Goal: Task Accomplishment & Management: Manage account settings

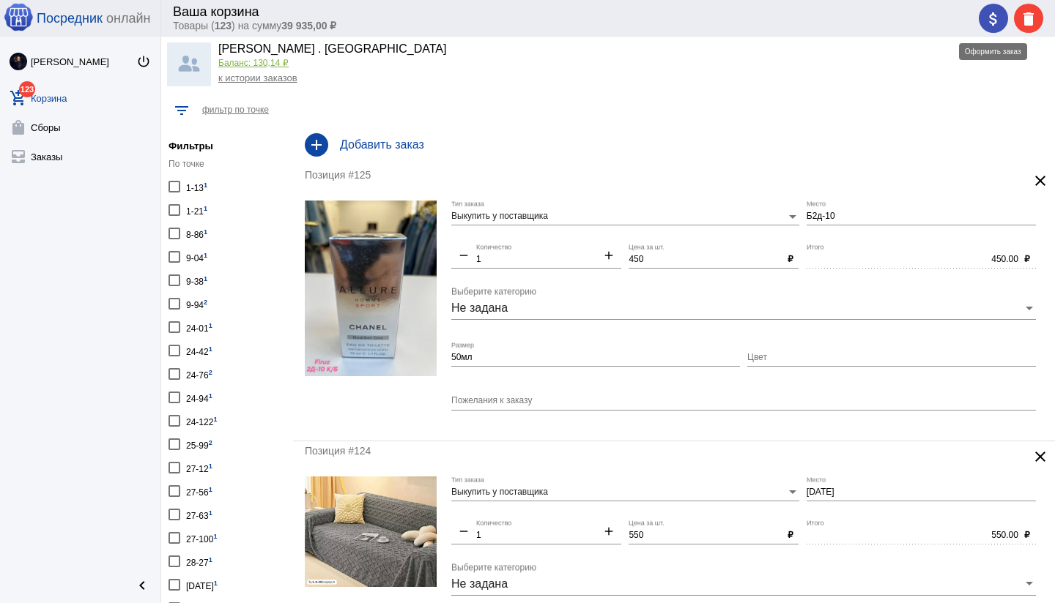
click at [987, 21] on mat-icon "attach_money" at bounding box center [993, 19] width 18 height 18
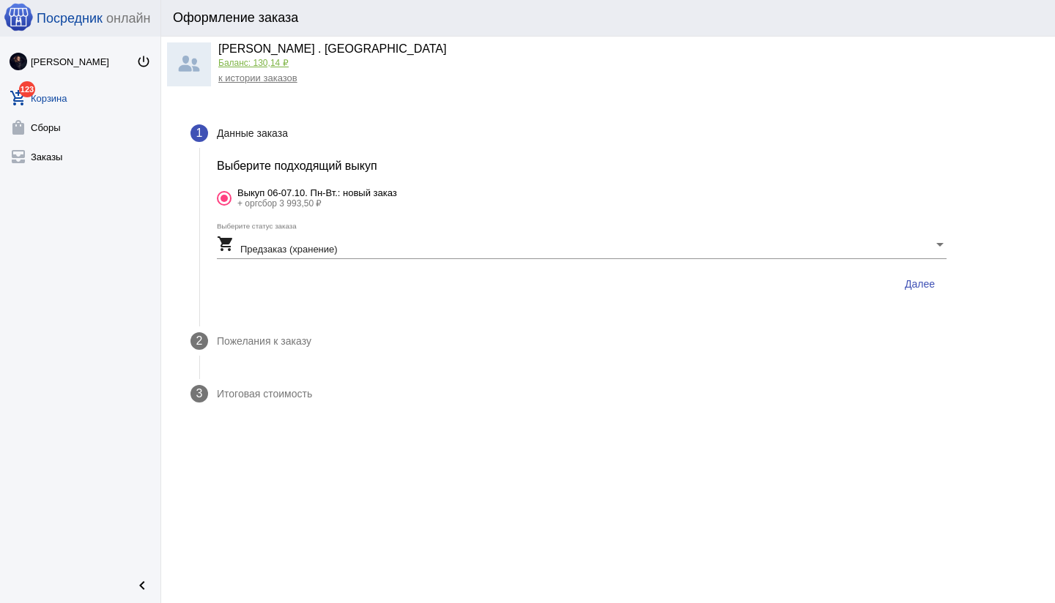
click at [502, 255] on div "shopping_cart Предзаказ (хранение) Выберите статус заказа" at bounding box center [581, 241] width 729 height 36
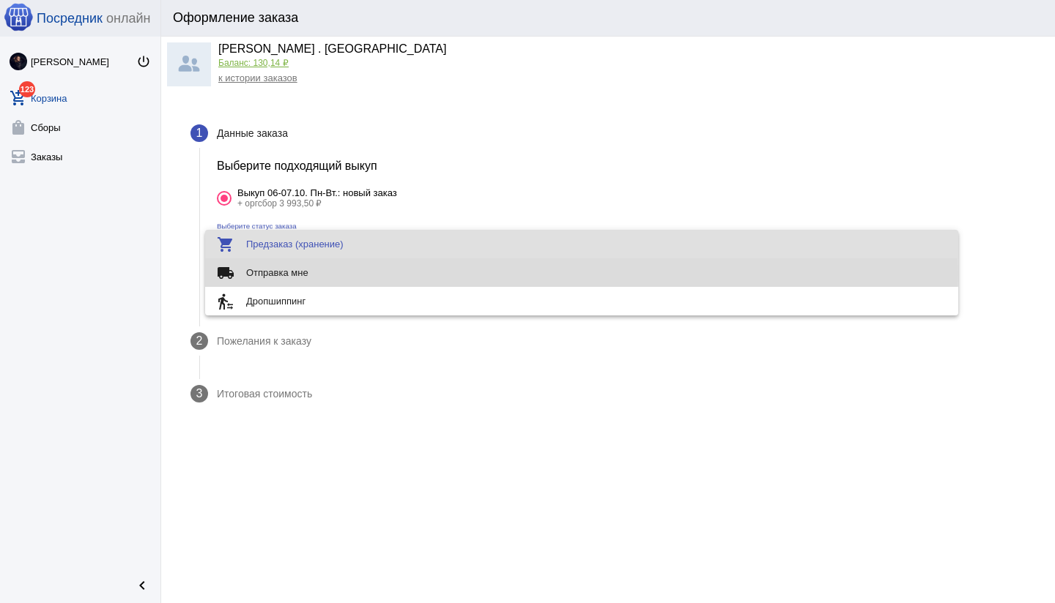
click at [429, 273] on span "local_shipping Отправка мне" at bounding box center [581, 273] width 729 height 29
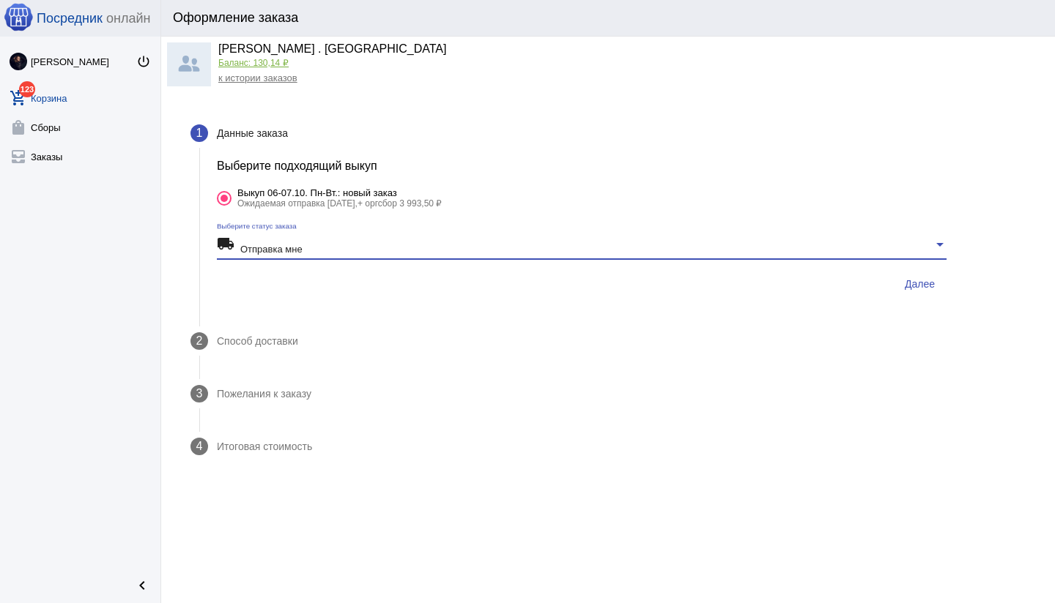
drag, startPoint x: 927, startPoint y: 288, endPoint x: 918, endPoint y: 289, distance: 8.8
click at [927, 288] on span "Далее" at bounding box center [919, 284] width 30 height 12
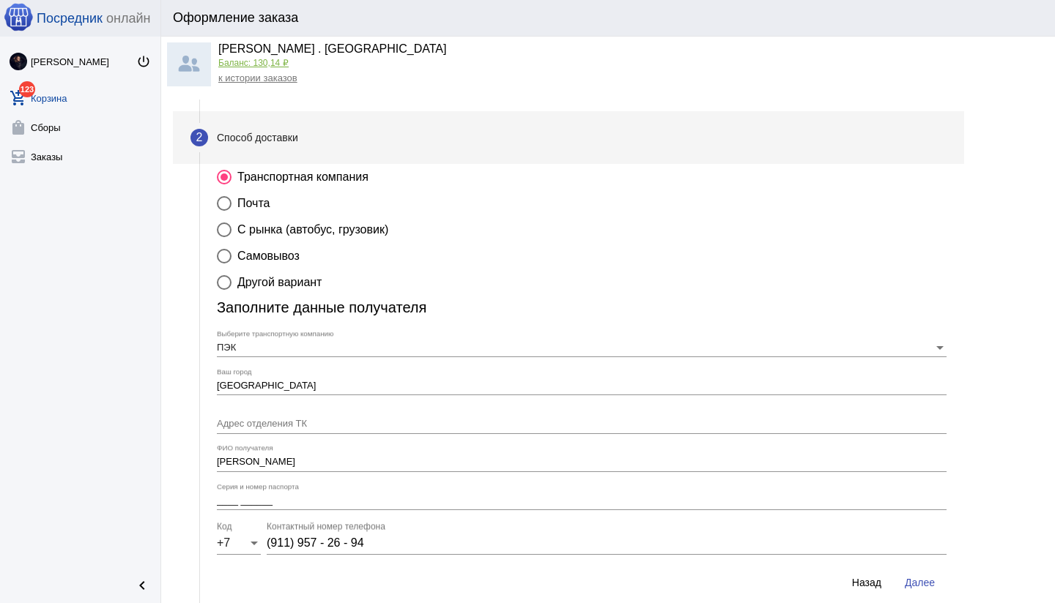
scroll to position [94, 0]
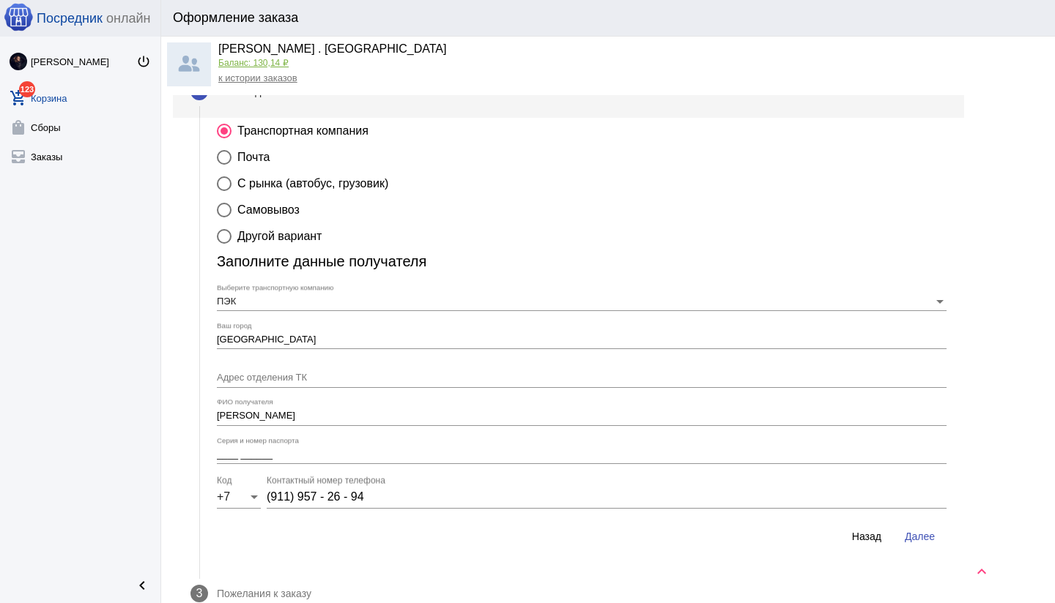
click at [489, 379] on input "Адрес отделения ТК" at bounding box center [581, 378] width 729 height 11
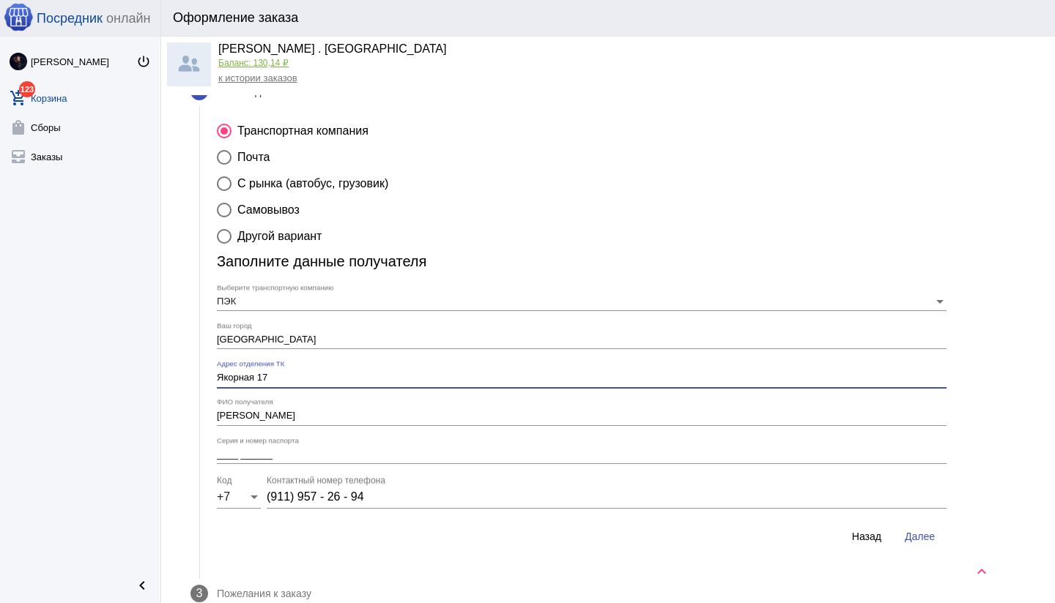
type input "Якорная 17"
click at [360, 458] on input "____ ______" at bounding box center [581, 455] width 729 height 11
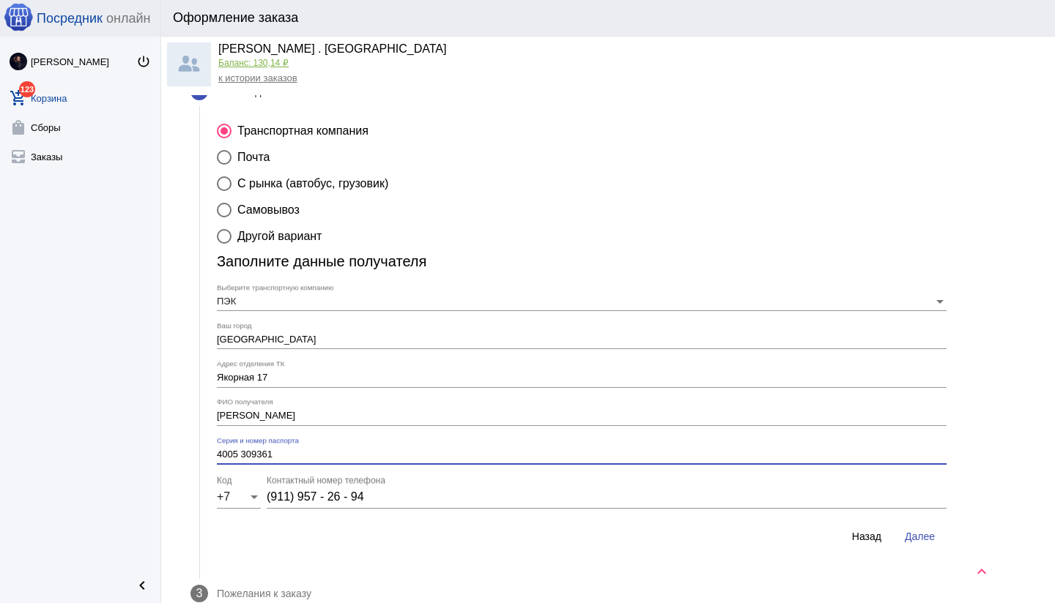
type input "4005 309361"
click at [918, 536] on span "Далее" at bounding box center [919, 537] width 30 height 12
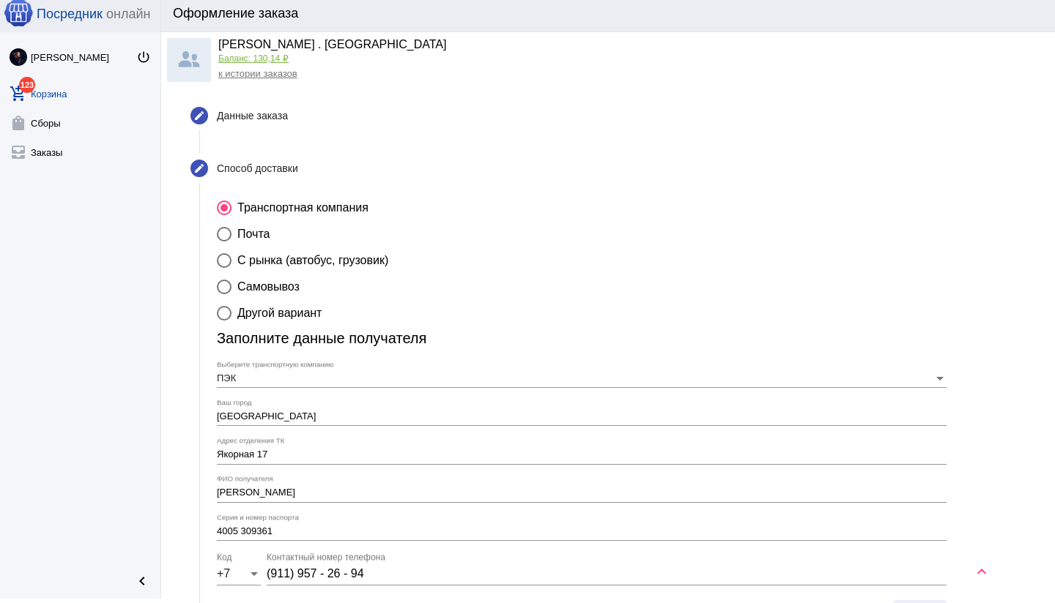
scroll to position [0, 0]
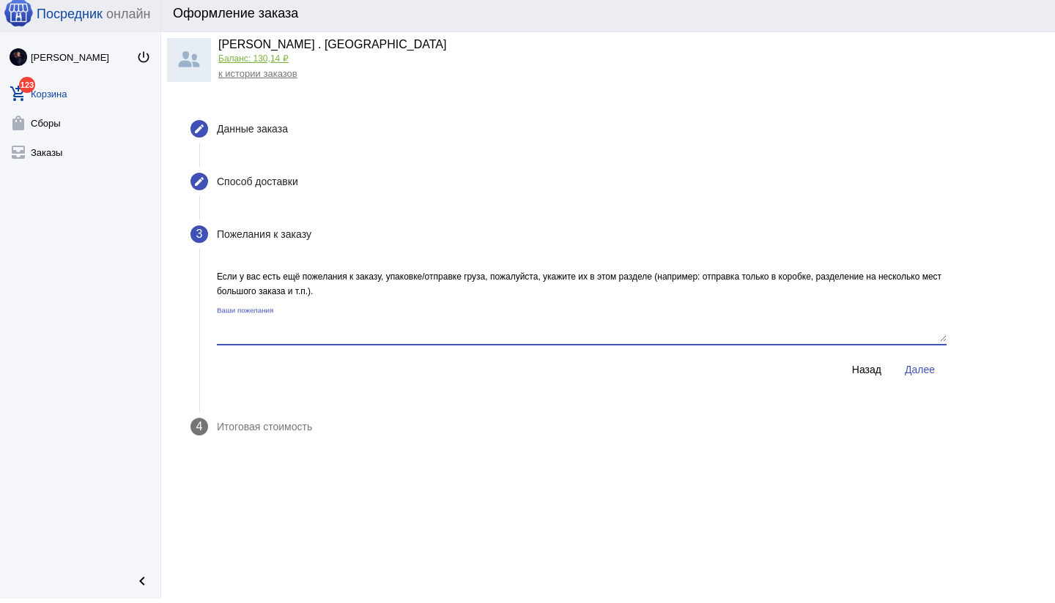
click at [579, 339] on textarea "Ваши пожелания" at bounding box center [581, 330] width 729 height 24
type textarea "Отправка с [GEOGRAPHIC_DATA]"
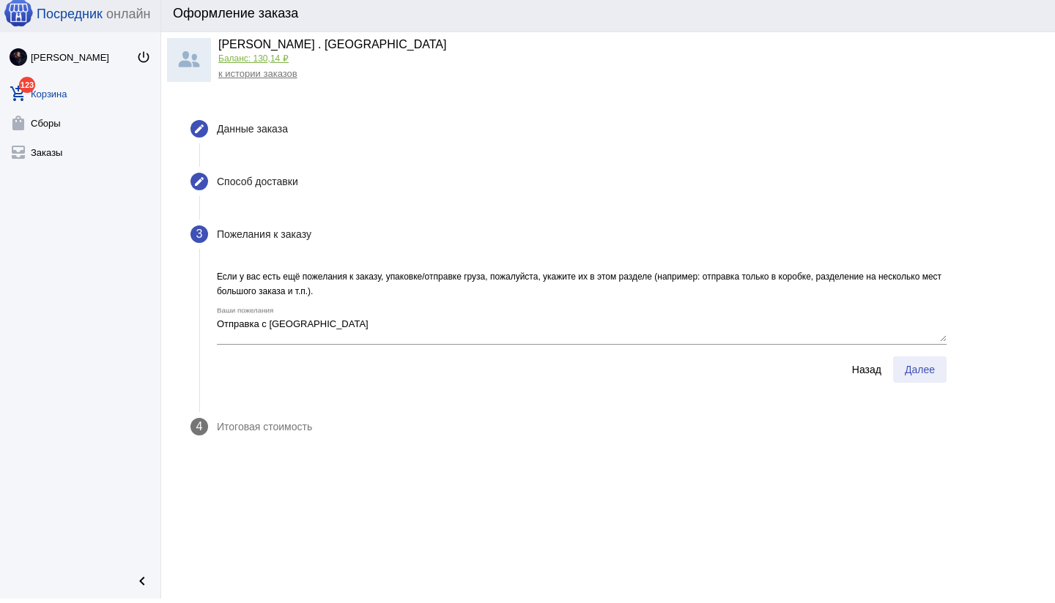
click at [926, 378] on button "Далее" at bounding box center [919, 370] width 53 height 26
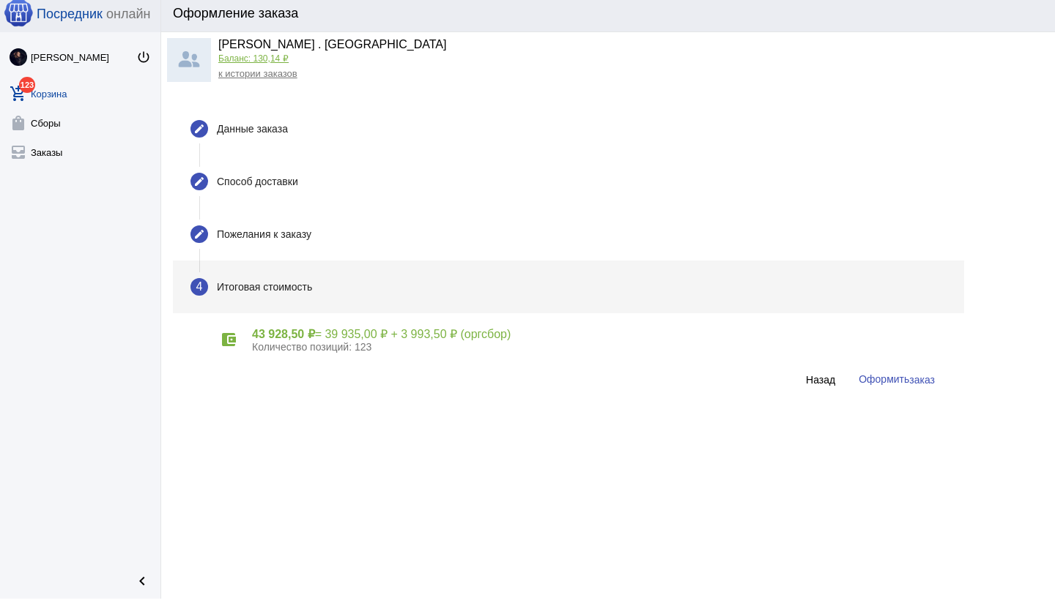
click at [902, 382] on span "Оформить заказ" at bounding box center [896, 379] width 76 height 12
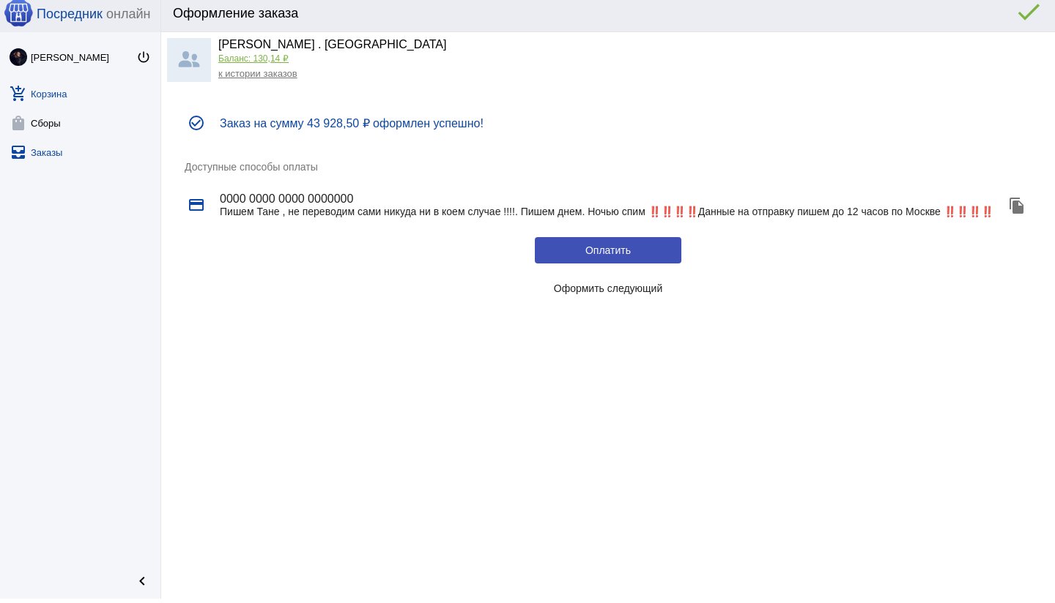
click at [52, 157] on link "all_inbox Заказы" at bounding box center [80, 149] width 160 height 29
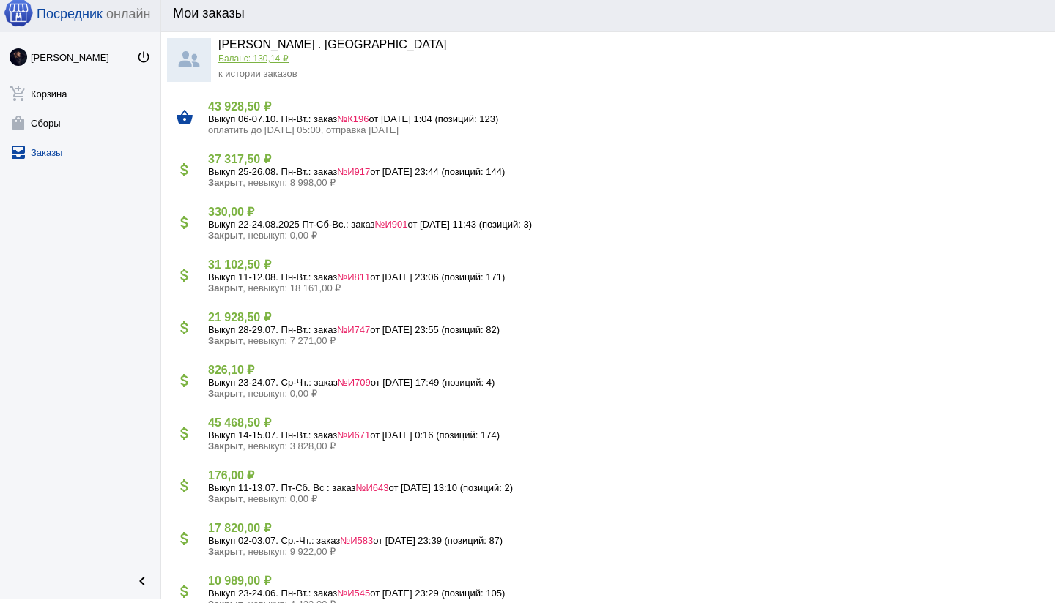
click at [368, 116] on span "№К196" at bounding box center [352, 119] width 31 height 11
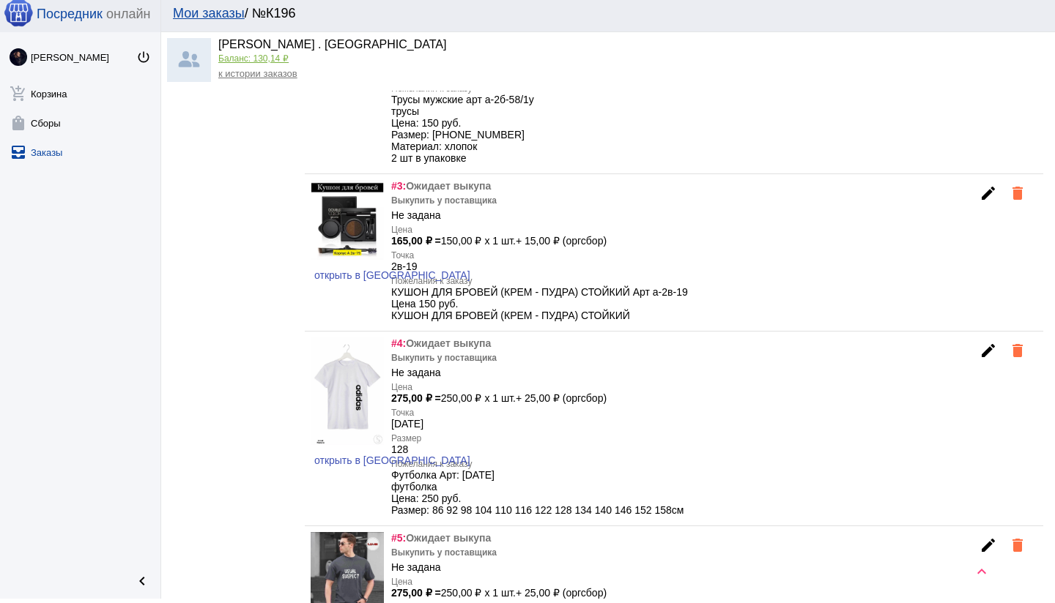
scroll to position [862, 0]
click at [981, 199] on mat-icon "edit" at bounding box center [988, 193] width 18 height 18
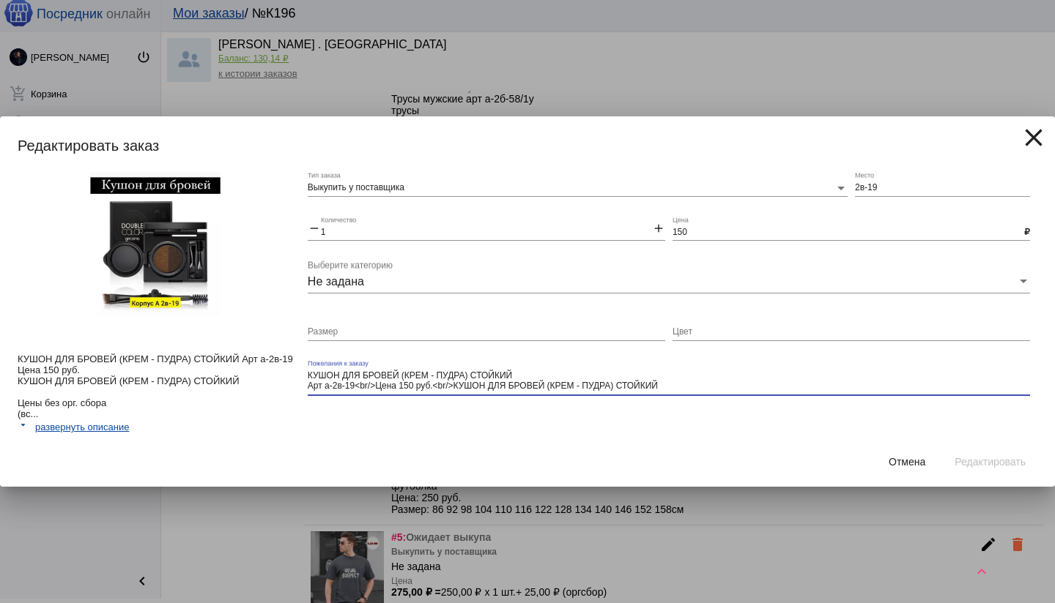
drag, startPoint x: 440, startPoint y: 385, endPoint x: 702, endPoint y: 385, distance: 261.4
click at [702, 385] on textarea "КУШОН ДЛЯ БРОВЕЙ (КРЕМ - ПУДРА) СТОЙКИЙ Арт а-2в-19<br/>Цена 150 руб.<br/>КУШОН…" at bounding box center [669, 381] width 722 height 23
type textarea "КУШОН ДЛЯ БРОВЕЙ (КРЕМ - ПУДРА) СТОЙКИЙ Арт а-2в-19<br/>Цена 150 руб."
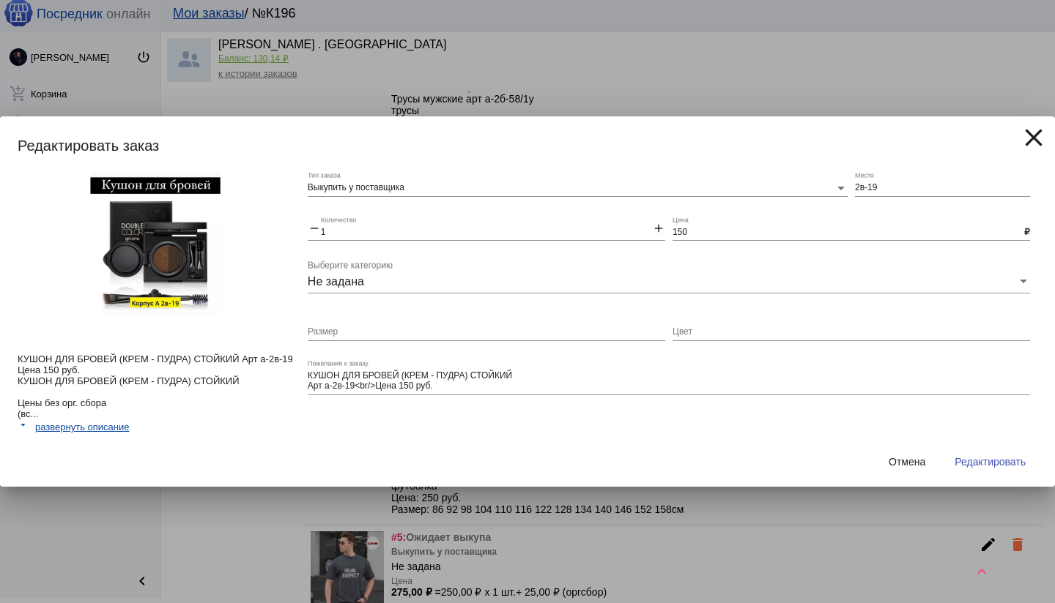
click at [947, 420] on div "Выкупить у поставщика Тип заказа 2в-19 Место remove 1 Количество add 150 Цена ₽…" at bounding box center [672, 304] width 729 height 265
drag, startPoint x: 984, startPoint y: 456, endPoint x: 959, endPoint y: 453, distance: 25.8
click at [984, 456] on span "Редактировать" at bounding box center [989, 462] width 71 height 12
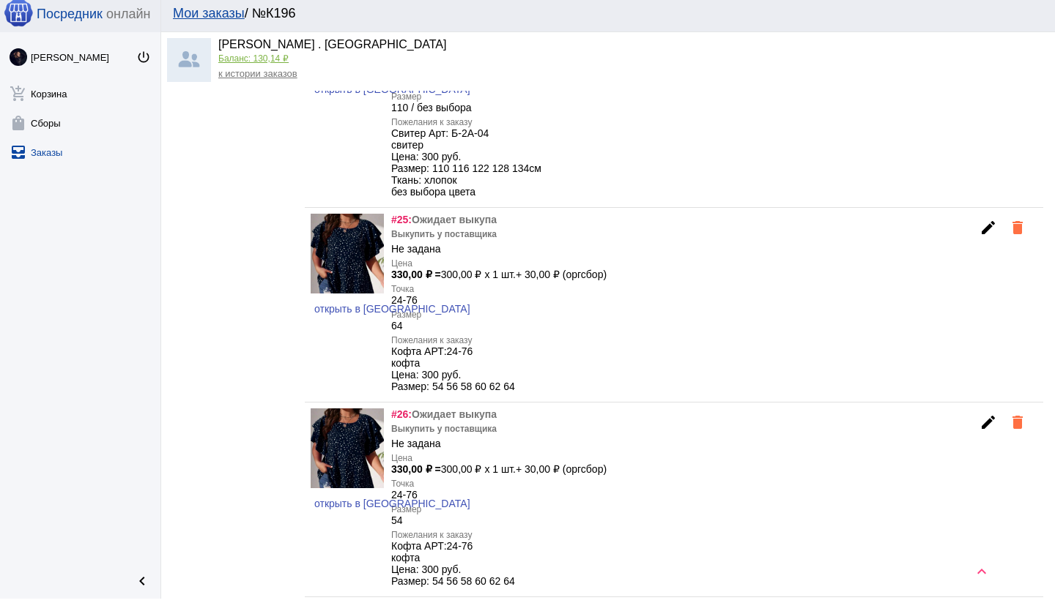
scroll to position [4702, 0]
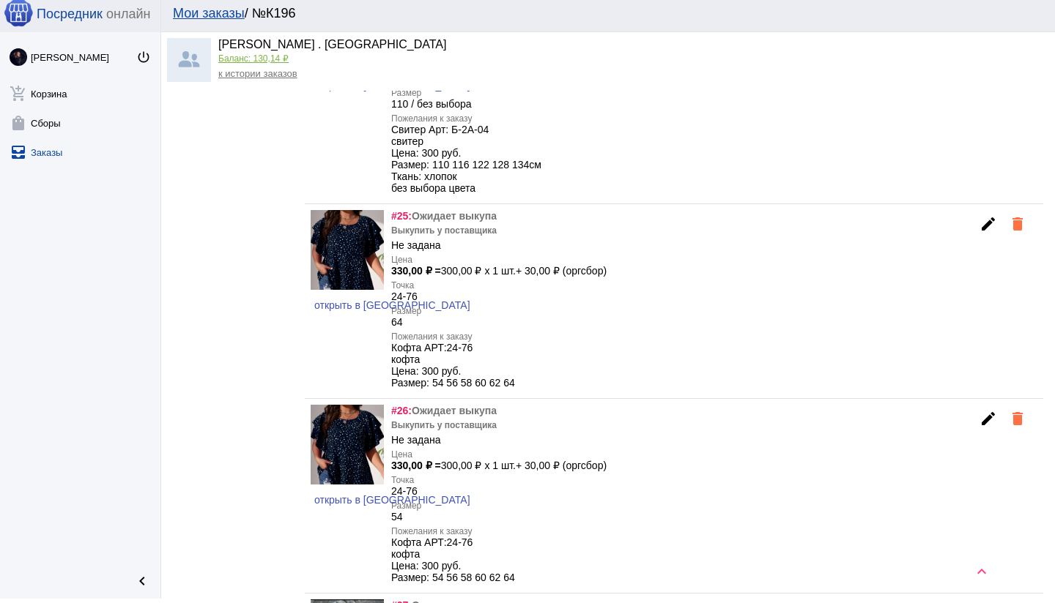
click at [1022, 233] on mat-icon "delete" at bounding box center [1017, 224] width 18 height 18
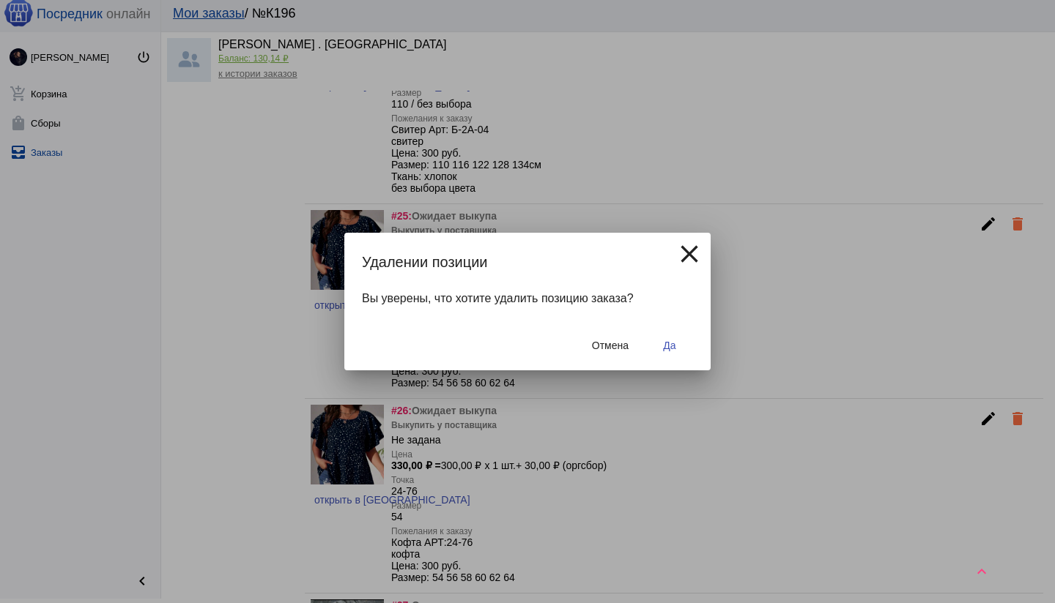
click at [674, 349] on span "Да" at bounding box center [669, 346] width 12 height 12
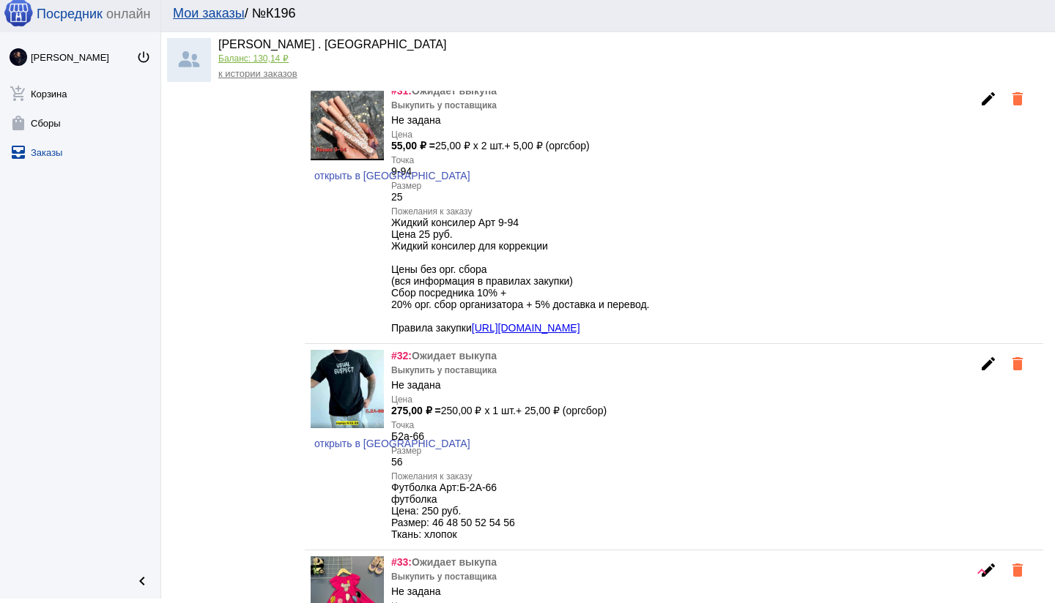
scroll to position [5514, 0]
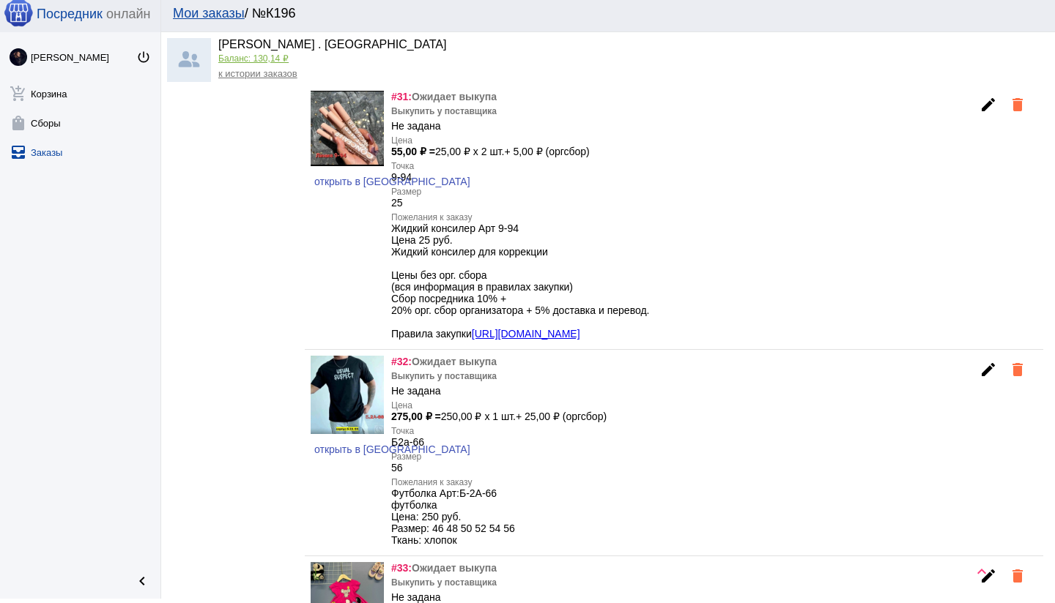
click at [982, 114] on mat-icon "edit" at bounding box center [988, 105] width 18 height 18
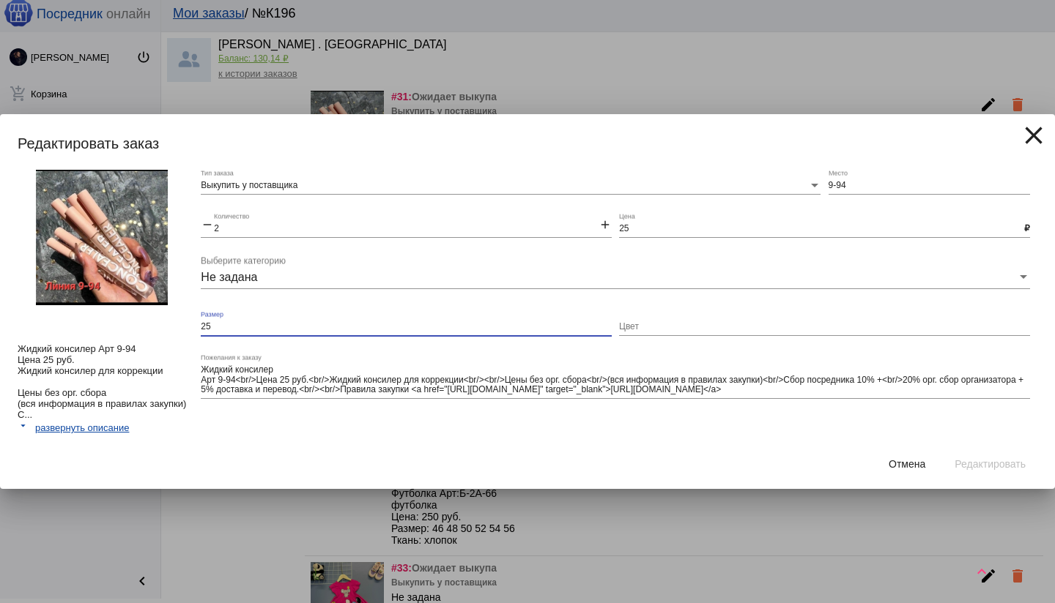
drag, startPoint x: 226, startPoint y: 325, endPoint x: 189, endPoint y: 326, distance: 36.6
click at [189, 326] on div "Жидкий консилер Арт 9-94 Цена 25 руб. Жидкий консилер для коррекции Цены без ор…" at bounding box center [527, 305] width 1055 height 270
drag, startPoint x: 890, startPoint y: 439, endPoint x: 949, endPoint y: 442, distance: 59.4
click at [892, 439] on div "Выкупить у поставщика Тип заказа 9-94 Место remove 2 Количество add 25 Цена ₽ Н…" at bounding box center [619, 305] width 836 height 270
click at [983, 461] on span "Редактировать" at bounding box center [989, 464] width 71 height 12
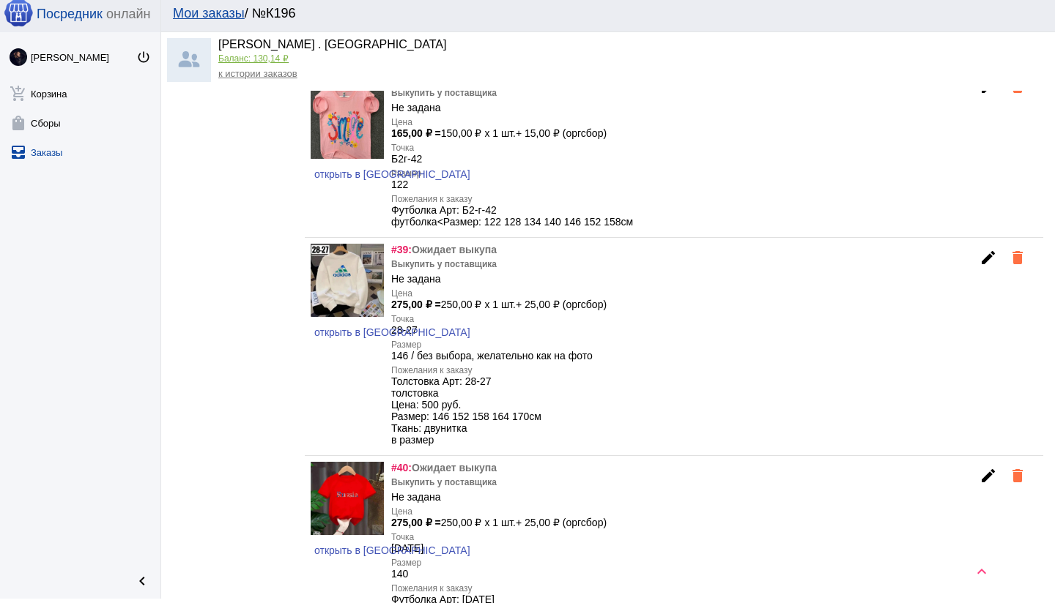
scroll to position [6953, 0]
click at [989, 266] on mat-icon "edit" at bounding box center [988, 257] width 18 height 18
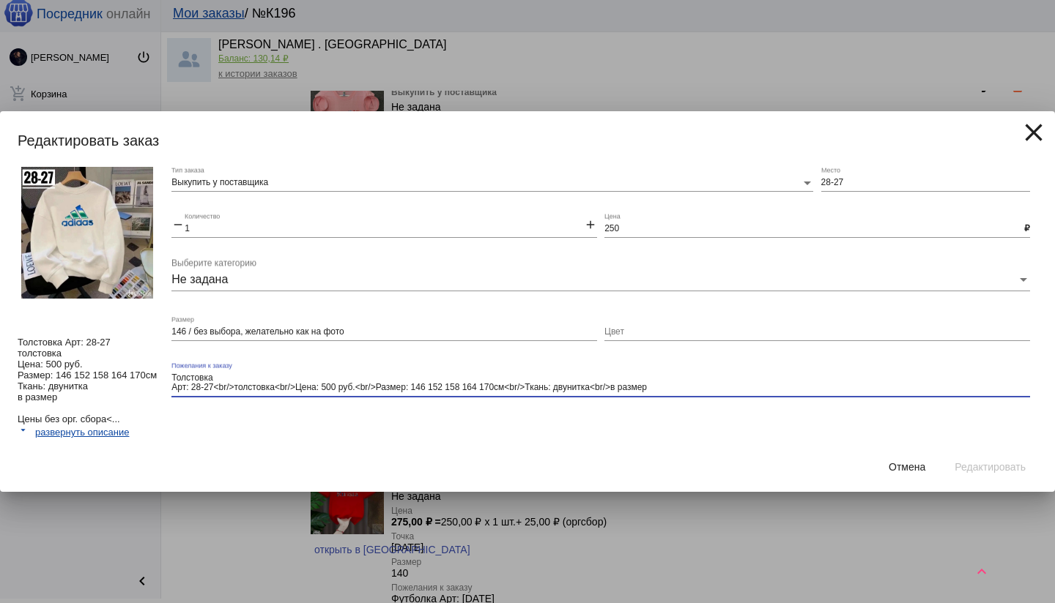
drag, startPoint x: 281, startPoint y: 388, endPoint x: 703, endPoint y: 385, distance: 421.8
click at [704, 385] on textarea "Толстовка Арт: 28-27<br/>толстовка<br/>Цена: 500 руб.<br/>Размер: 146 152 158 1…" at bounding box center [600, 383] width 858 height 23
type textarea "Толстовка Арт: 28-27<br/>толстовка"
drag, startPoint x: 928, startPoint y: 450, endPoint x: 951, endPoint y: 463, distance: 26.5
click at [928, 451] on div "Отмена Редактировать" at bounding box center [527, 467] width 1019 height 50
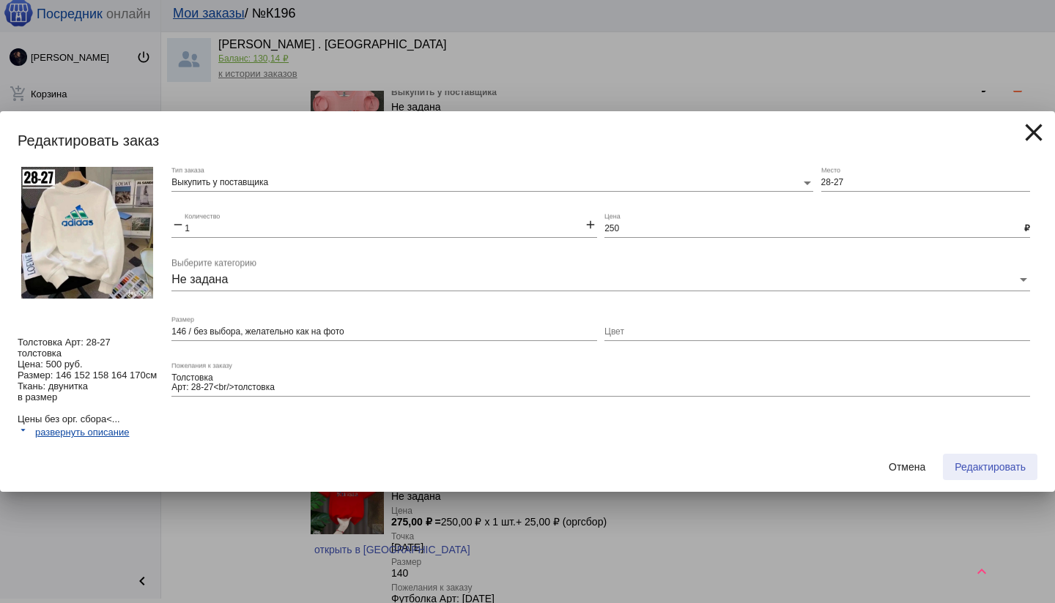
click at [967, 466] on span "Редактировать" at bounding box center [989, 467] width 71 height 12
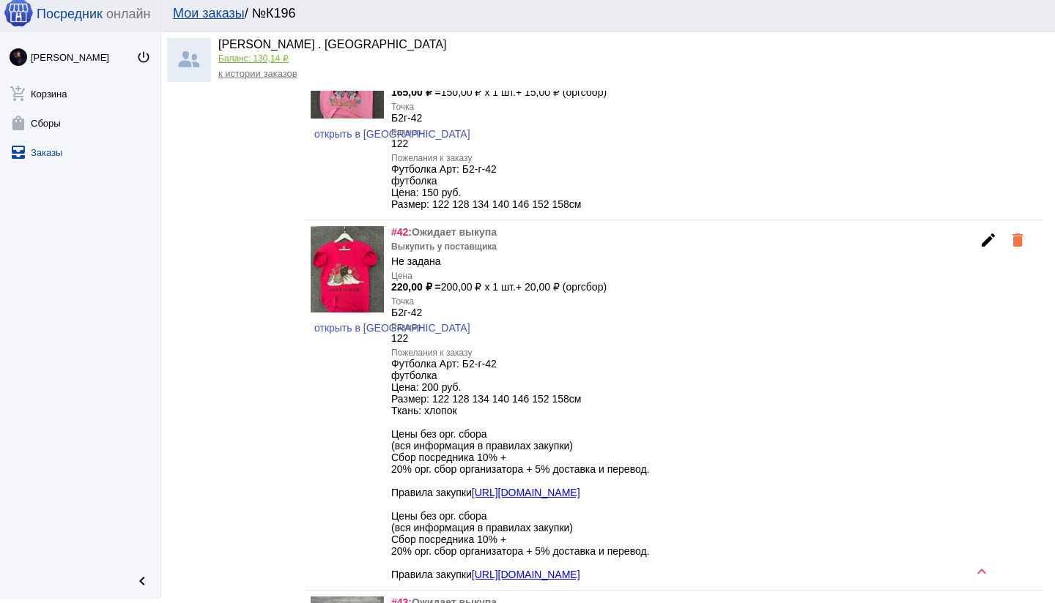
scroll to position [7539, 0]
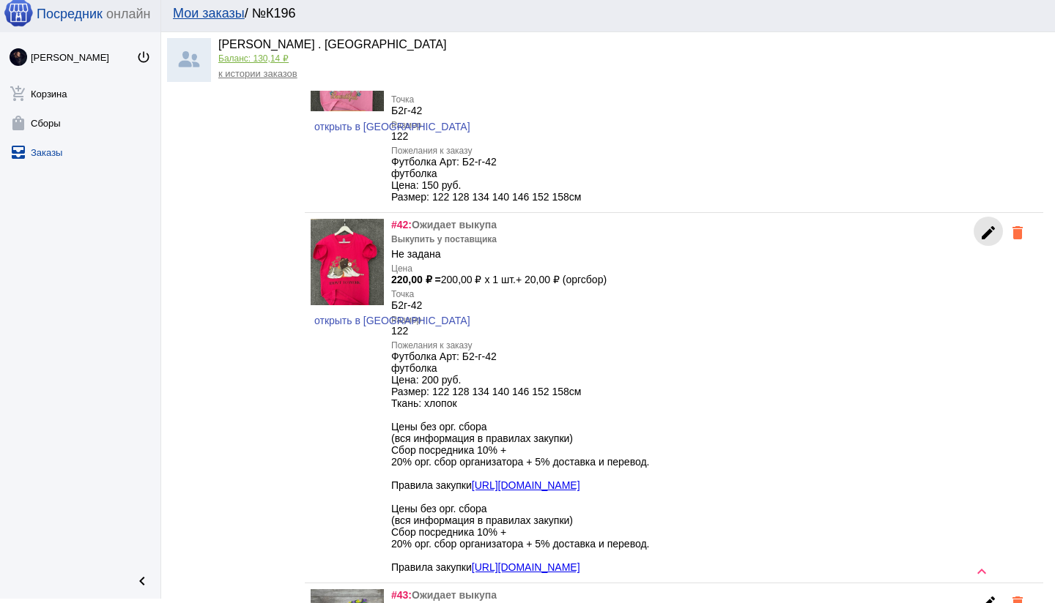
click at [989, 242] on mat-icon "edit" at bounding box center [988, 233] width 18 height 18
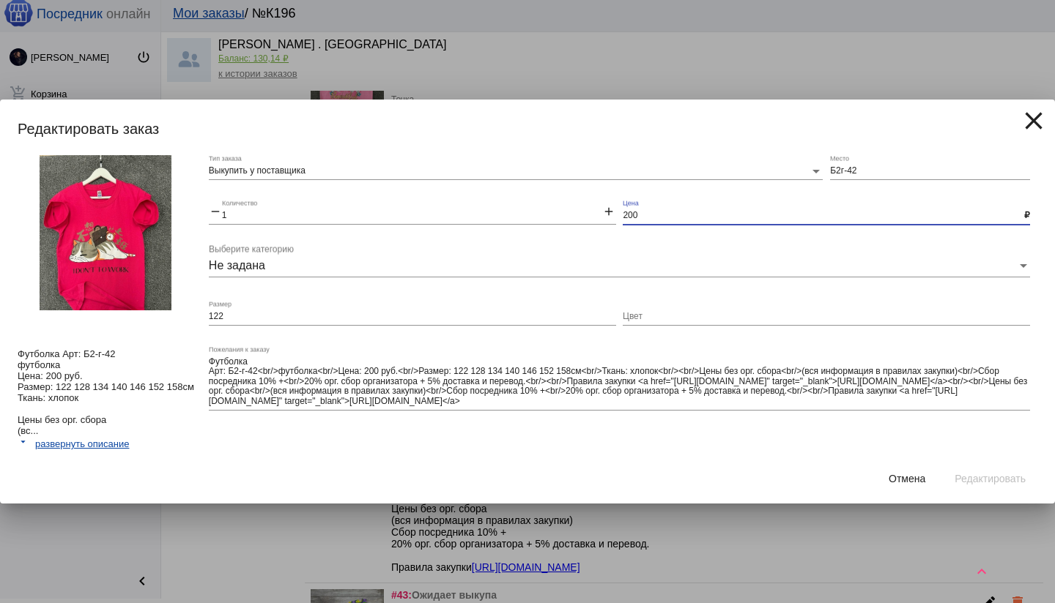
drag, startPoint x: 652, startPoint y: 221, endPoint x: 612, endPoint y: 220, distance: 39.6
click at [612, 220] on div "Выкупить у поставщика Тип заказа Б2г-42 Место remove 1 Количество add 200 Цена …" at bounding box center [623, 304] width 828 height 299
type input "150"
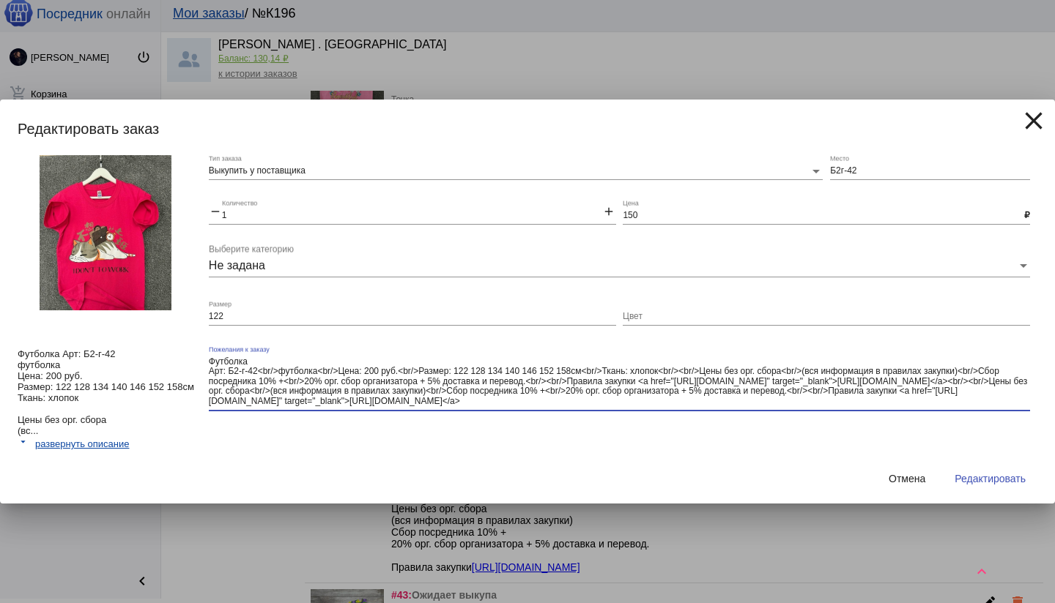
drag, startPoint x: 261, startPoint y: 370, endPoint x: 349, endPoint y: 414, distance: 98.3
click at [349, 414] on div "Футболка Арт: Б2-г-42<br/>футболка<br/>Цена: 200 руб.<br/>Размер: 122 128 134 1…" at bounding box center [619, 384] width 821 height 76
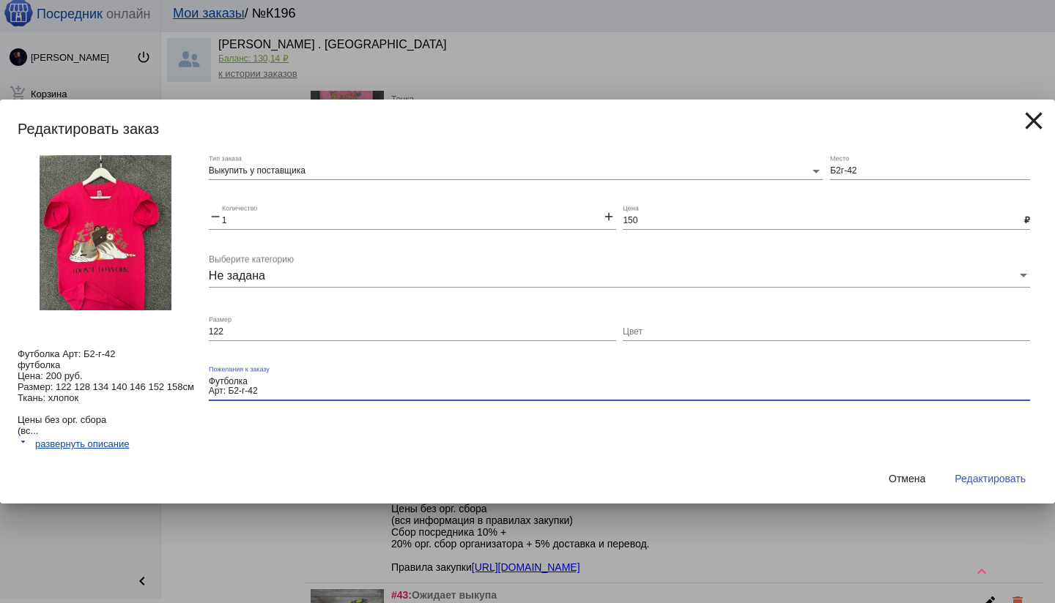
type textarea "Футболка Арт: Б2-г-42"
click at [719, 423] on mat-form-field "Футболка Арт: Б2-г-42 Пожелания к заказу" at bounding box center [623, 395] width 828 height 59
click at [1011, 475] on span "Редактировать" at bounding box center [989, 479] width 71 height 12
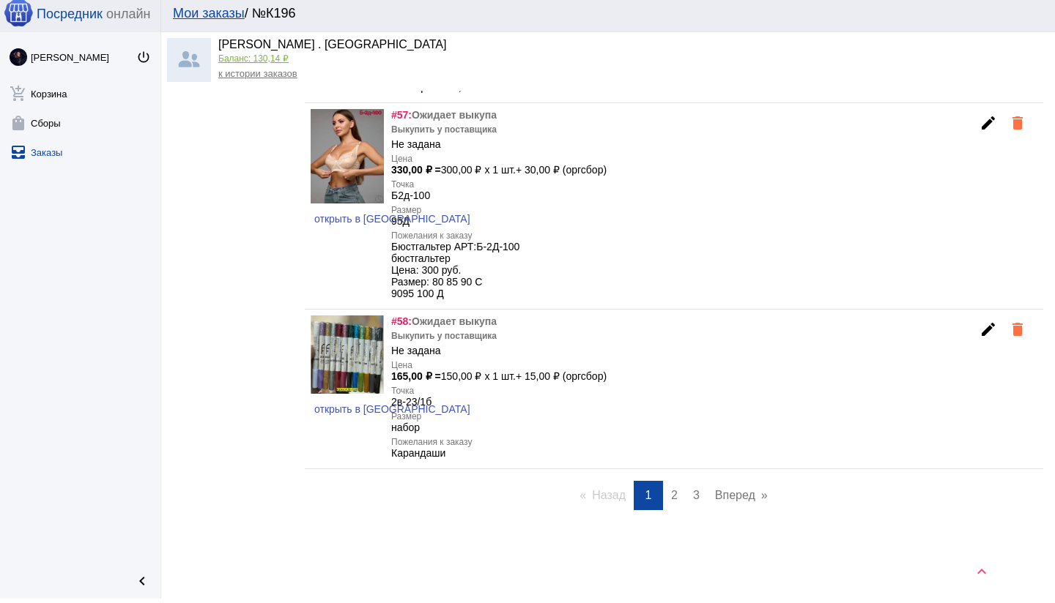
scroll to position [9753, 0]
click at [677, 499] on link "page 2" at bounding box center [673, 495] width 21 height 29
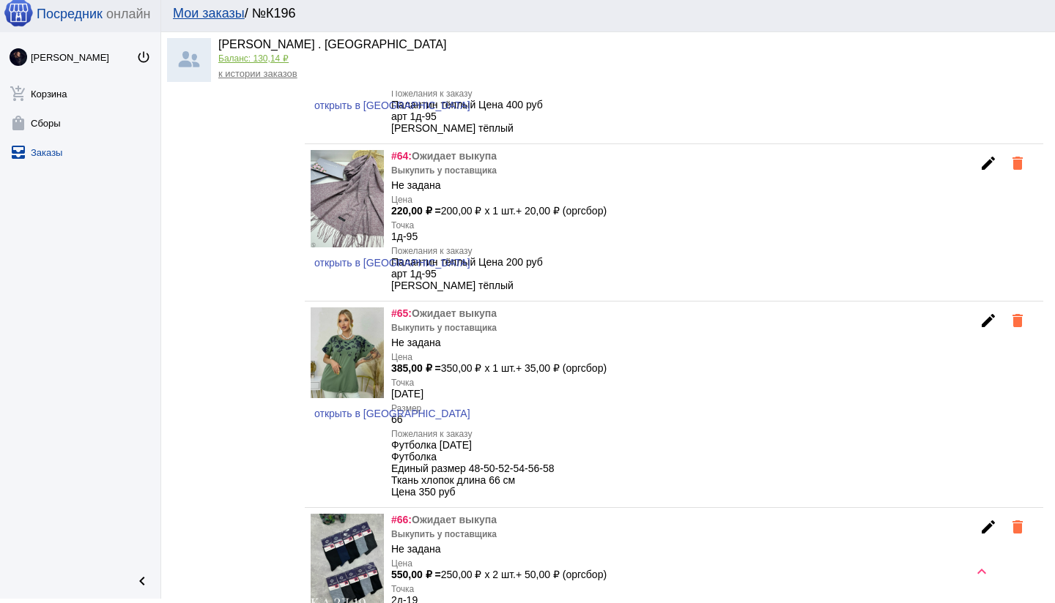
scroll to position [1293, 0]
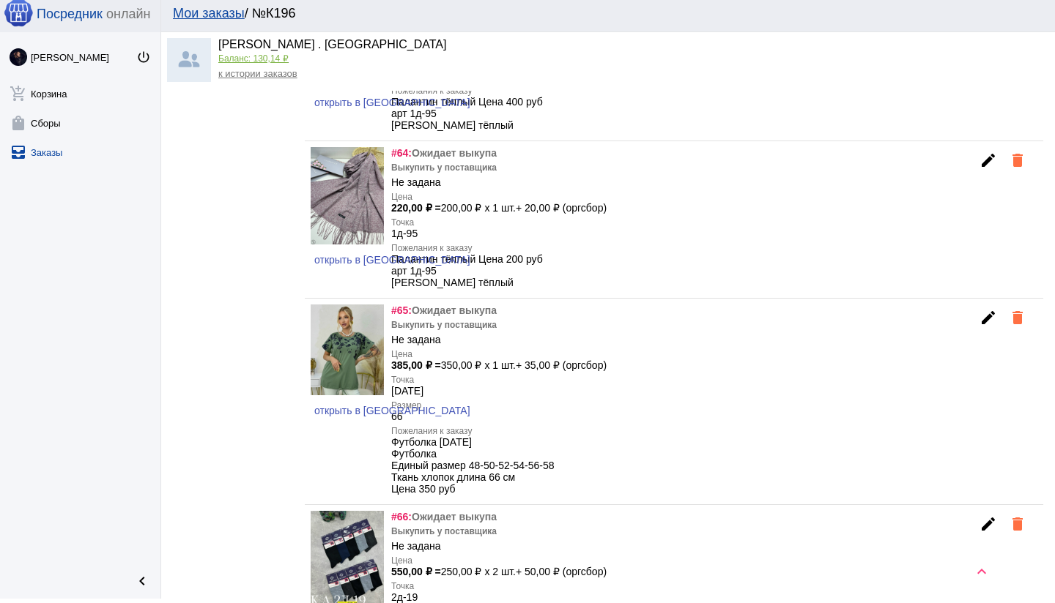
click at [992, 324] on mat-icon "edit" at bounding box center [988, 318] width 18 height 18
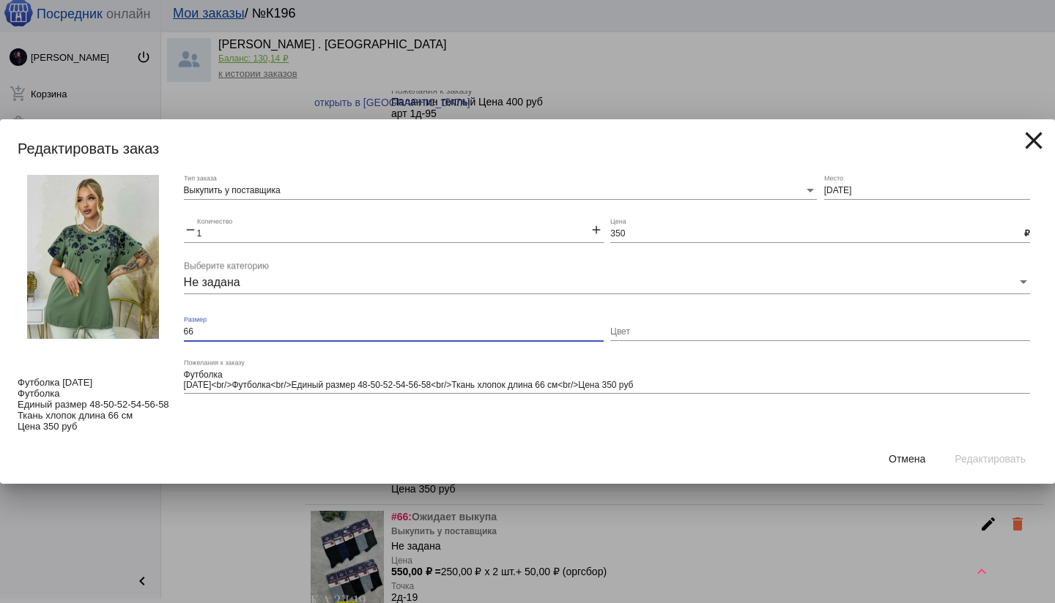
drag, startPoint x: 192, startPoint y: 333, endPoint x: 175, endPoint y: 335, distance: 16.9
click at [171, 332] on div "Футболка [DATE] Футболка Единый размер 48-50-52-54-56-58 Ткань хлопок длина 66 …" at bounding box center [527, 305] width 1055 height 260
type input "единый"
drag, startPoint x: 748, startPoint y: 421, endPoint x: 740, endPoint y: 423, distance: 8.3
click at [748, 422] on div "Выкупить у поставщика Тип заказа [DATE] Место remove 1 Количество add 350 Цена …" at bounding box center [610, 305] width 853 height 260
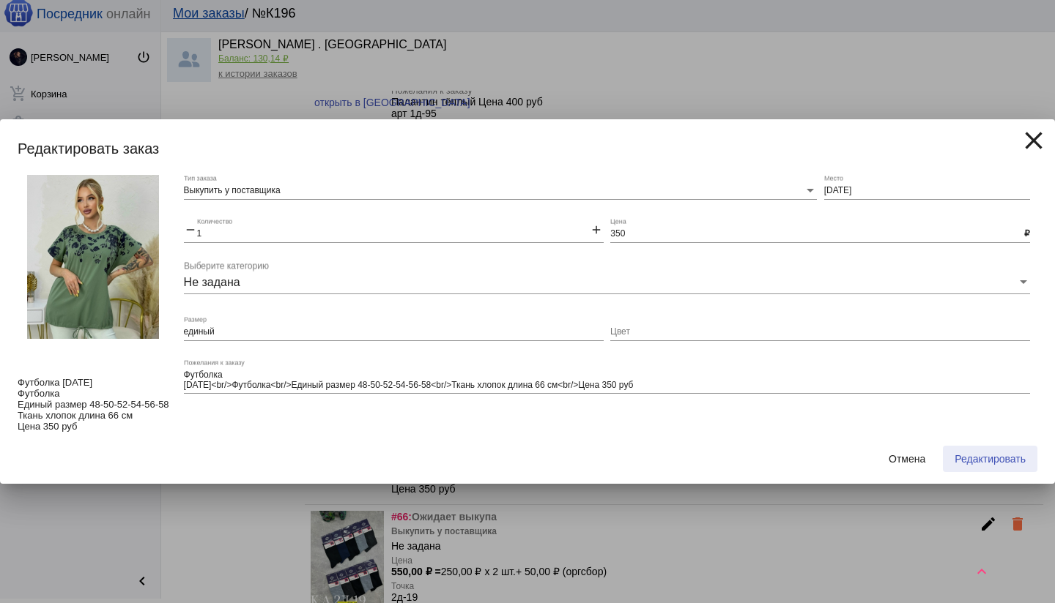
click at [1003, 458] on span "Редактировать" at bounding box center [989, 459] width 71 height 12
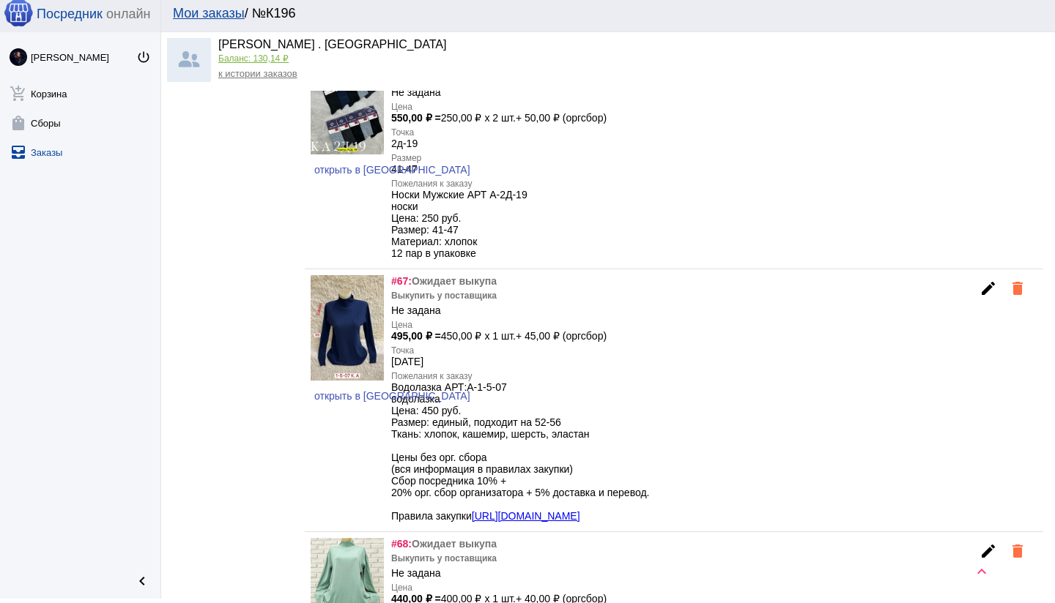
scroll to position [1751, 0]
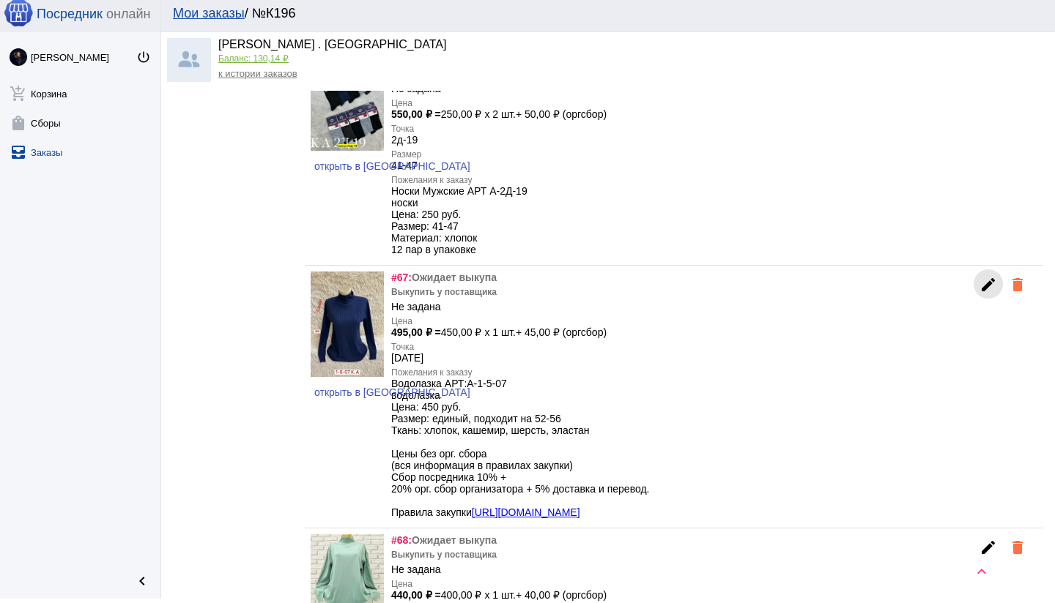
click at [981, 294] on mat-icon "edit" at bounding box center [988, 285] width 18 height 18
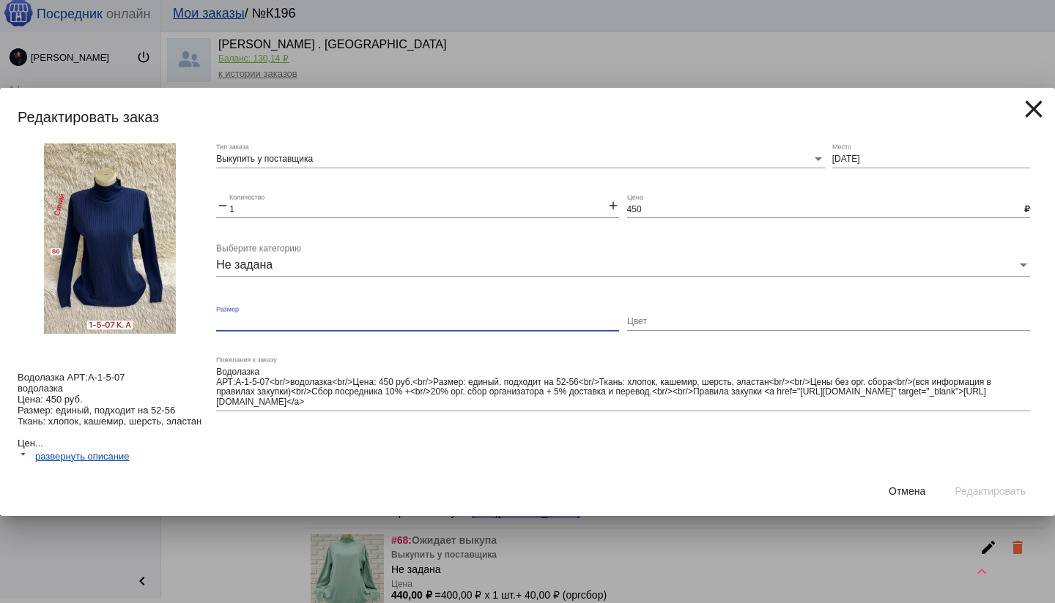
click at [349, 322] on input "Размер" at bounding box center [417, 322] width 403 height 10
type input "единый"
click at [971, 431] on mat-form-field "Водолазка АРТ:А-1-5-07<br/>водолазка<br/>Цена: 450 руб.<br/>Размер: единый, под…" at bounding box center [626, 397] width 821 height 80
click at [975, 496] on span "Редактировать" at bounding box center [989, 492] width 71 height 12
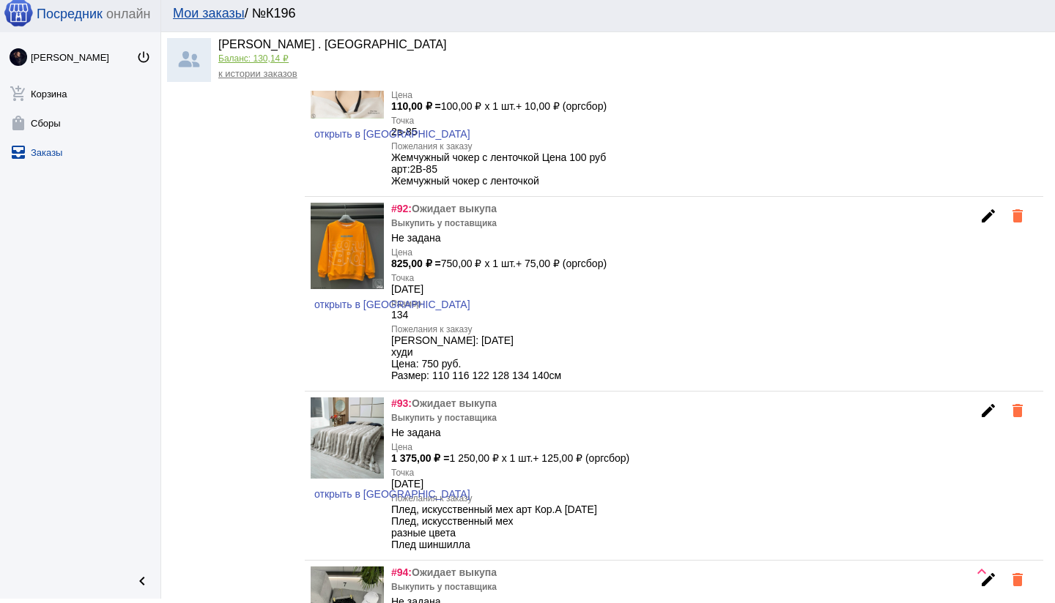
scroll to position [5449, 0]
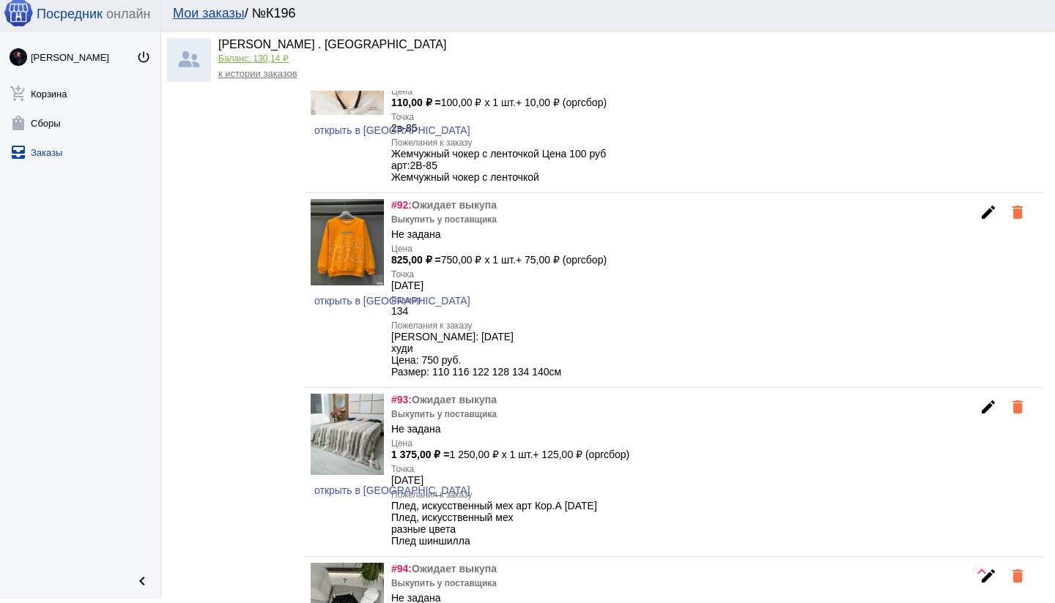
click at [981, 221] on mat-icon "edit" at bounding box center [988, 213] width 18 height 18
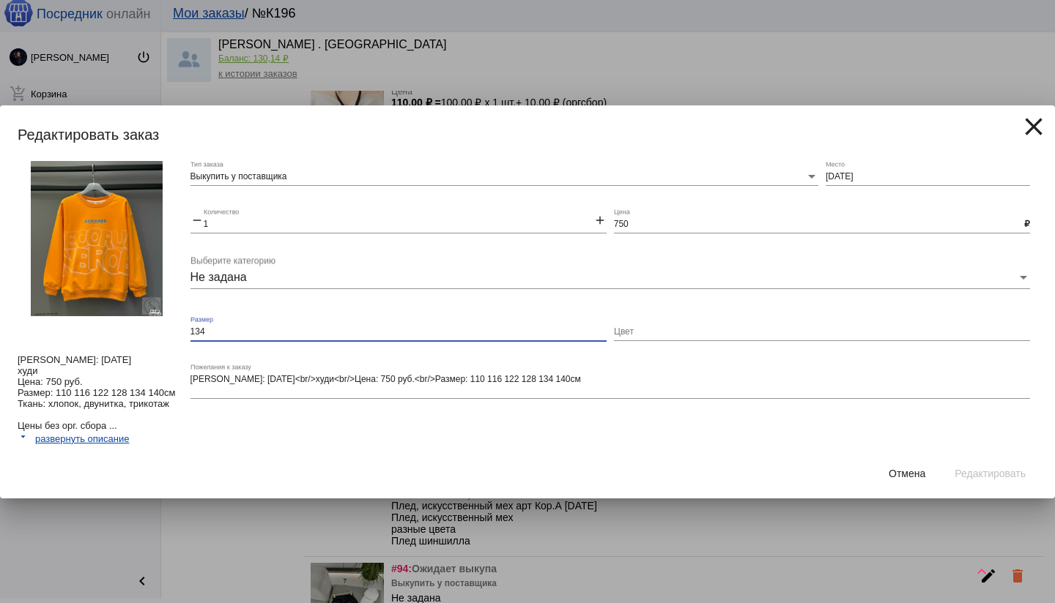
click at [324, 332] on input "134" at bounding box center [398, 332] width 416 height 10
type input "134 (можно замену, но с [PERSON_NAME])"
drag, startPoint x: 954, startPoint y: 449, endPoint x: 970, endPoint y: 465, distance: 22.8
click at [955, 449] on div "Отмена Редактировать" at bounding box center [527, 474] width 1019 height 50
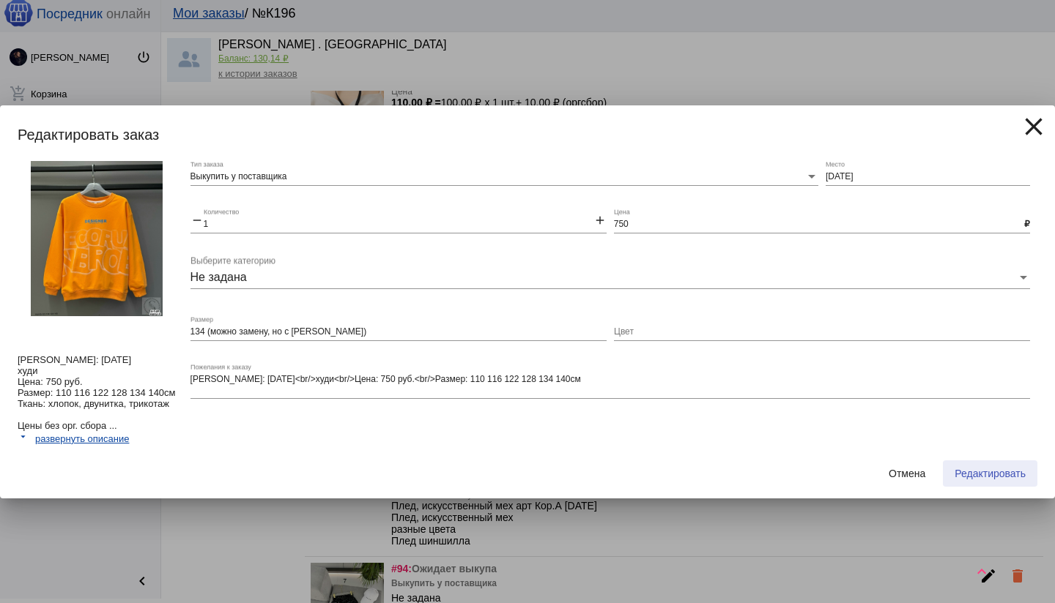
drag, startPoint x: 976, startPoint y: 469, endPoint x: 967, endPoint y: 469, distance: 9.5
click at [976, 469] on span "Редактировать" at bounding box center [989, 474] width 71 height 12
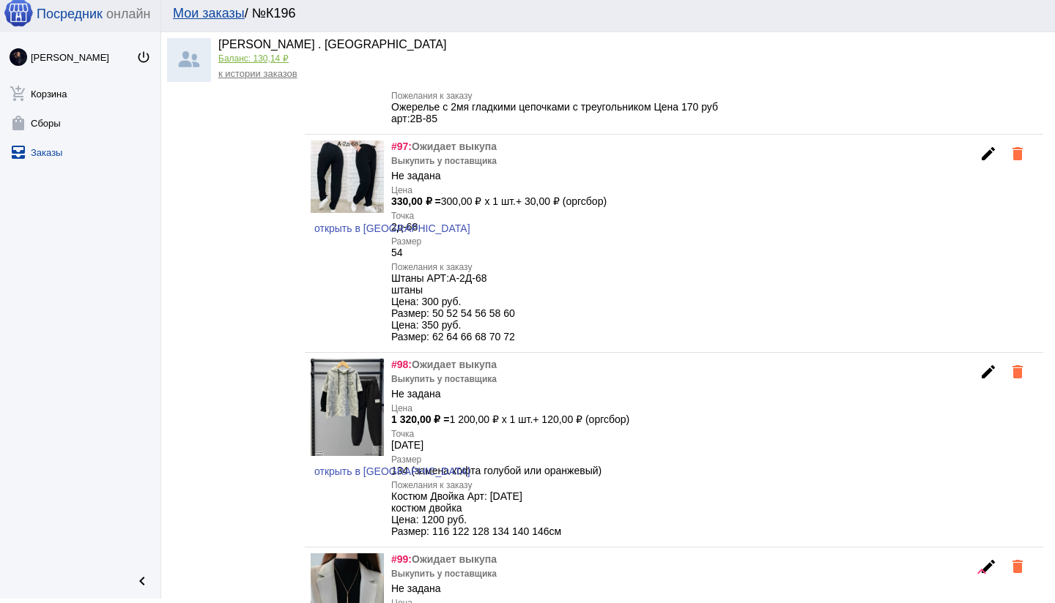
scroll to position [6185, 0]
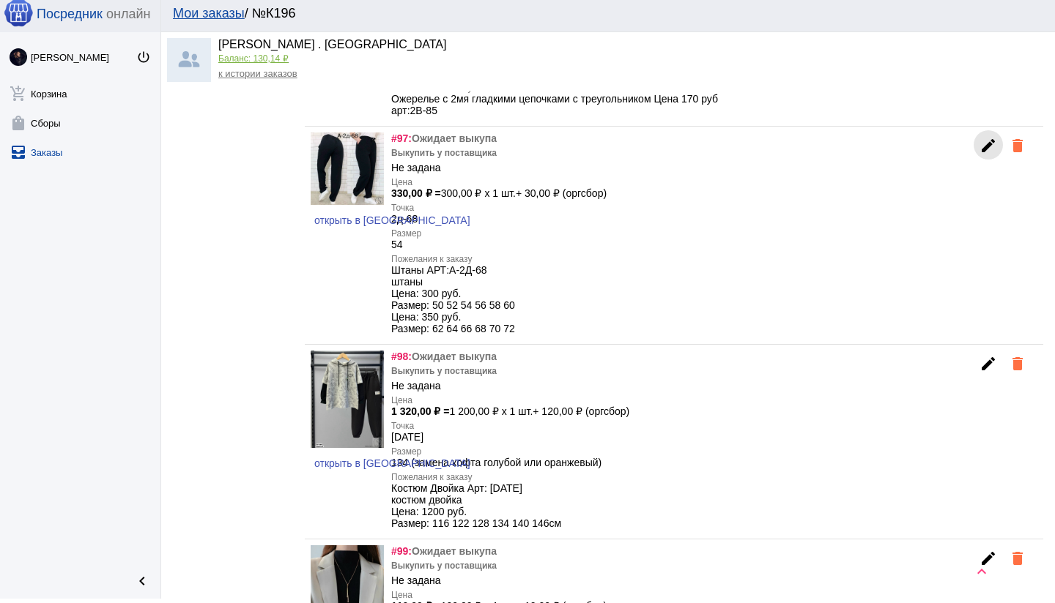
click at [979, 155] on mat-icon "edit" at bounding box center [988, 146] width 18 height 18
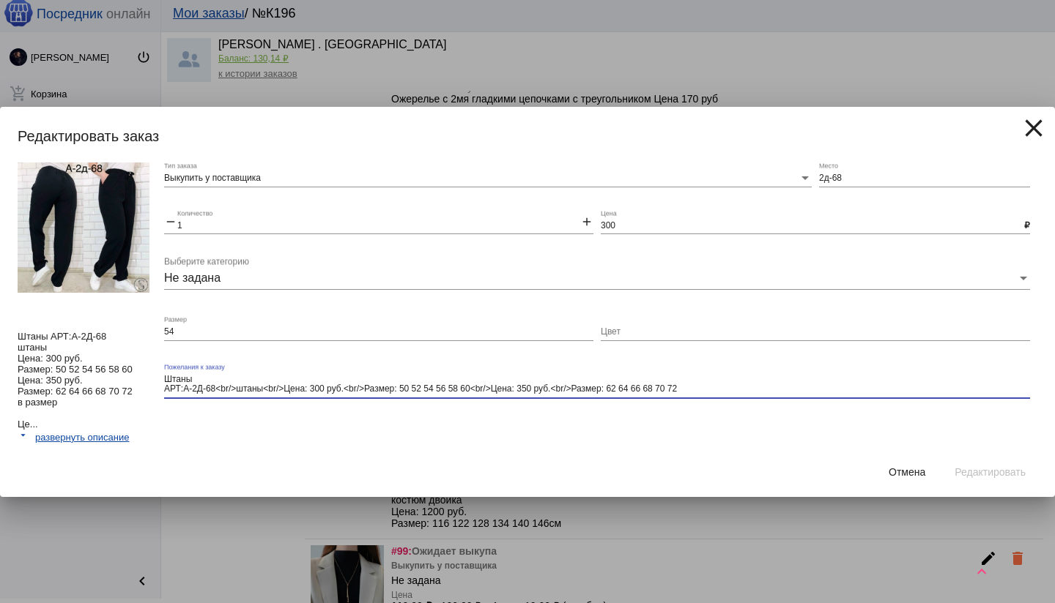
drag, startPoint x: 345, startPoint y: 387, endPoint x: 701, endPoint y: 389, distance: 355.9
click at [701, 389] on textarea "Штаны АРТ:А-2Д-68<br/>штаны<br/>Цена: 300 руб.<br/>Размер: 50 52 54 56 58 60<br…" at bounding box center [597, 384] width 866 height 23
drag, startPoint x: 692, startPoint y: 386, endPoint x: 347, endPoint y: 392, distance: 345.0
click at [347, 392] on textarea "Штаны АРТ:А-2Д-68<br/>штаны<br/>Цена: 300 руб.<br/>Размер: 50 52 54 56 58 60<br…" at bounding box center [597, 384] width 866 height 23
type textarea "Штаны АРТ:А-2Д-68<br/>штаны<br/>Цена: 300 руб."
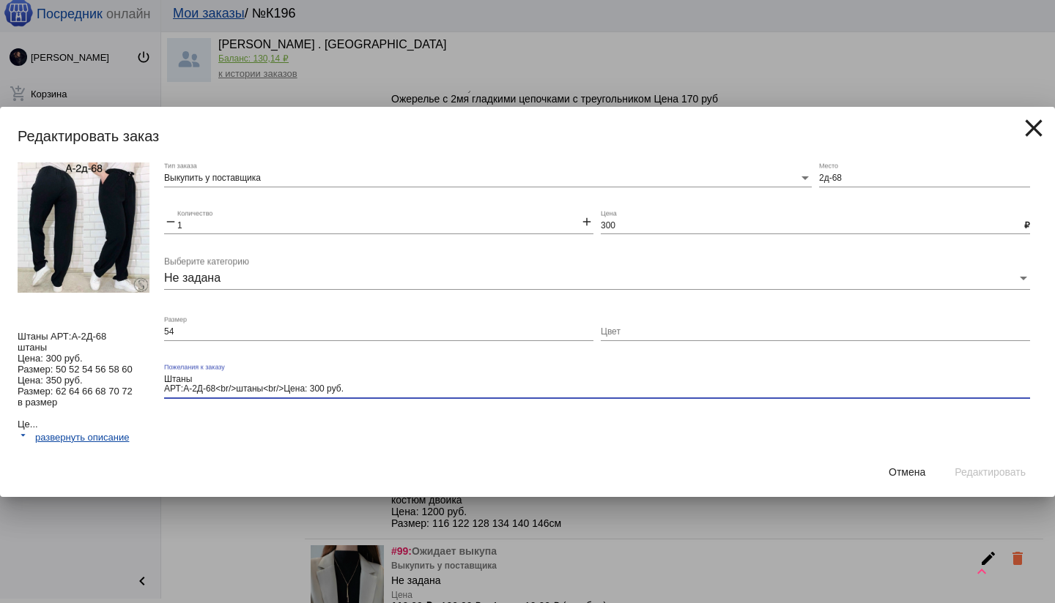
click at [919, 427] on div "Выкупить у поставщика Тип заказа 2д-68 Место remove 1 Количество add 300 Цена ₽…" at bounding box center [600, 305] width 873 height 285
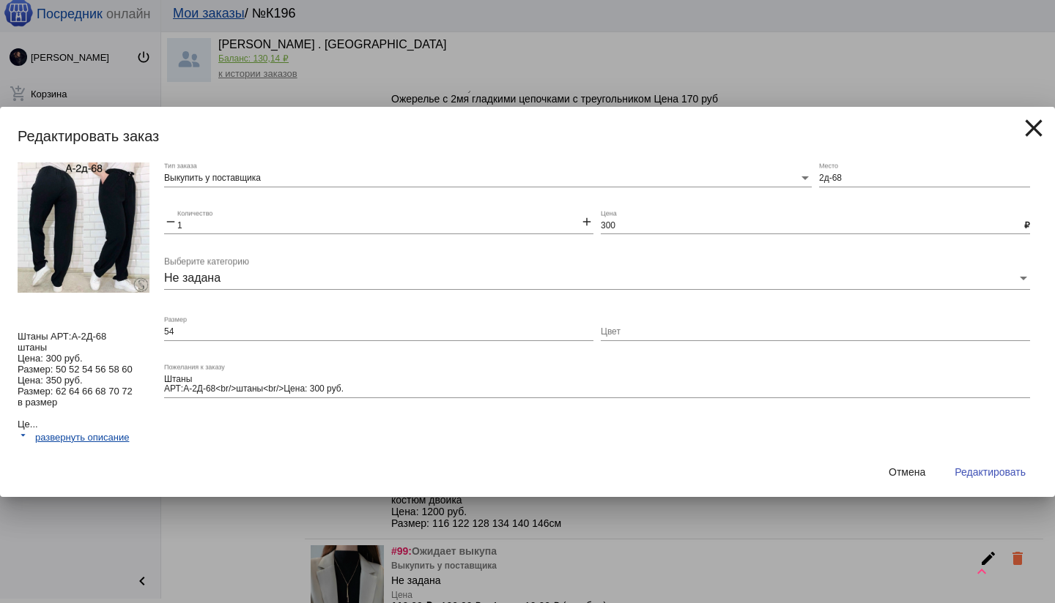
click at [975, 466] on span "Редактировать" at bounding box center [989, 472] width 71 height 12
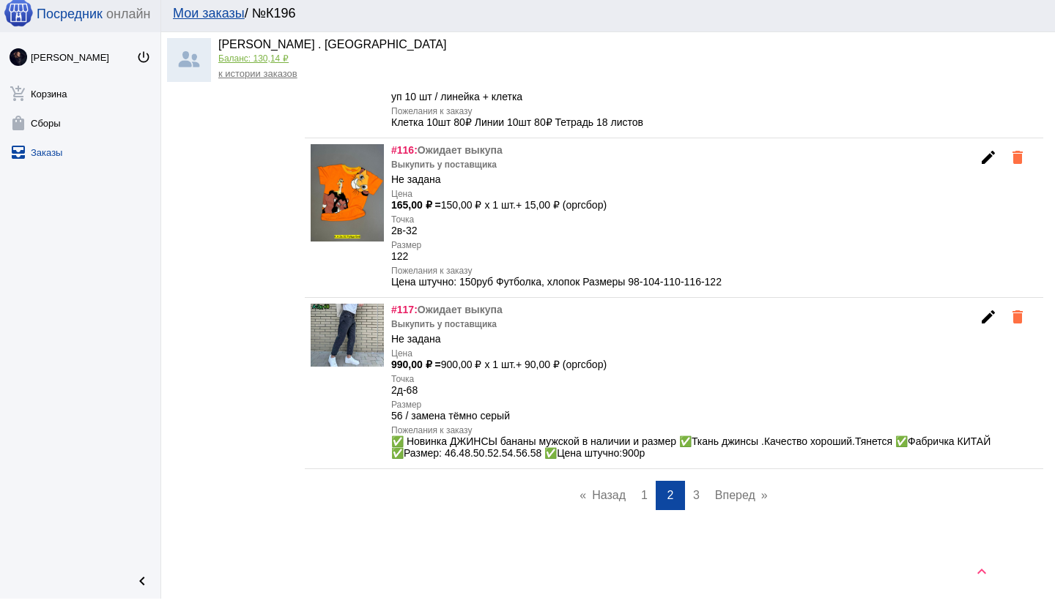
scroll to position [9260, 0]
click at [696, 502] on span "3" at bounding box center [696, 495] width 7 height 12
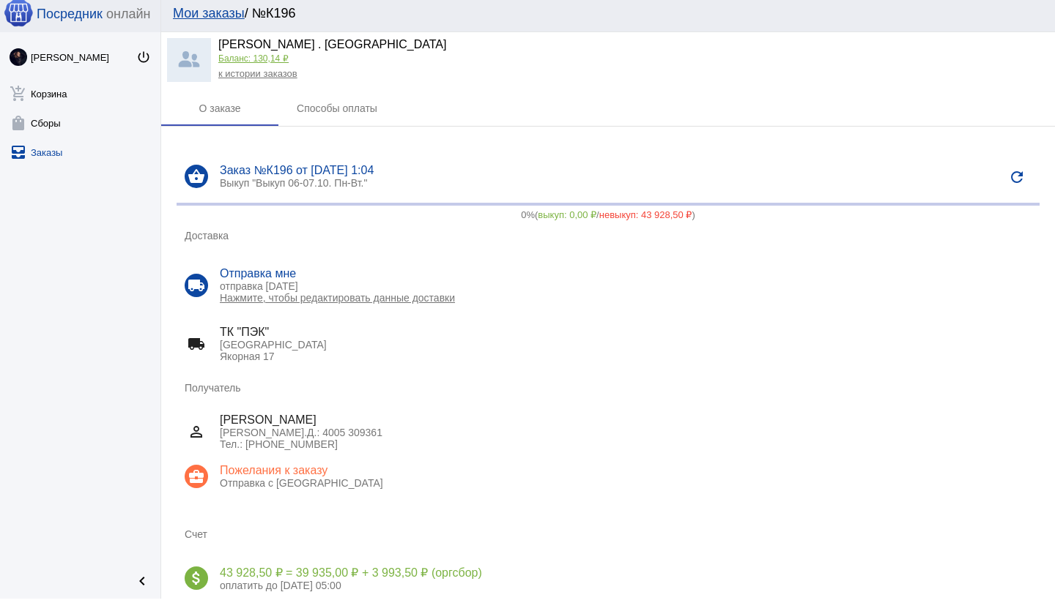
drag, startPoint x: 18, startPoint y: 151, endPoint x: 26, endPoint y: 150, distance: 8.8
click at [18, 151] on mat-icon "all_inbox" at bounding box center [19, 153] width 18 height 18
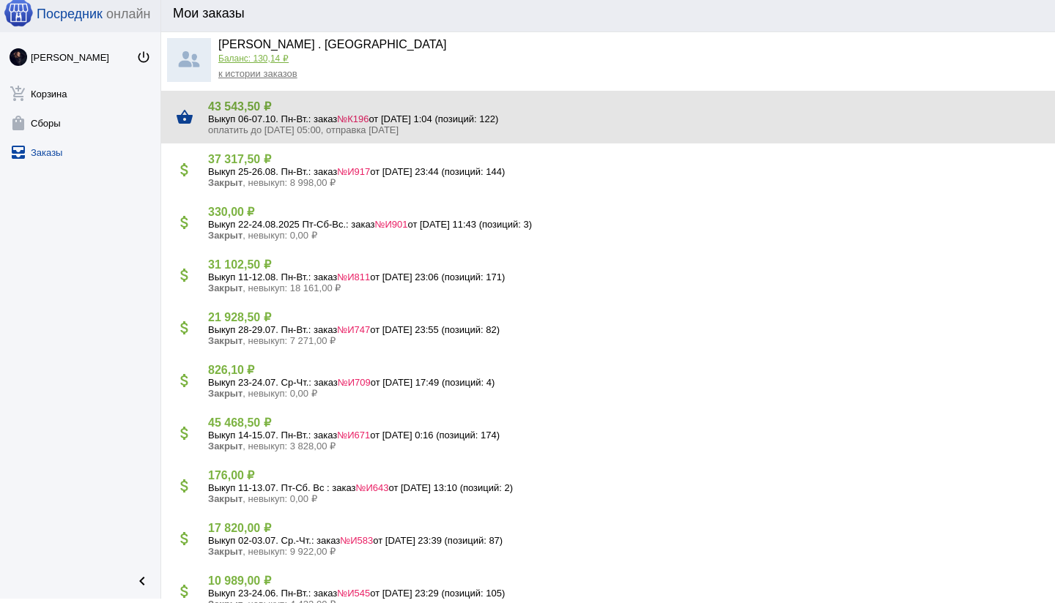
click at [366, 114] on span "№К196" at bounding box center [352, 119] width 31 height 11
